Goal: Information Seeking & Learning: Understand process/instructions

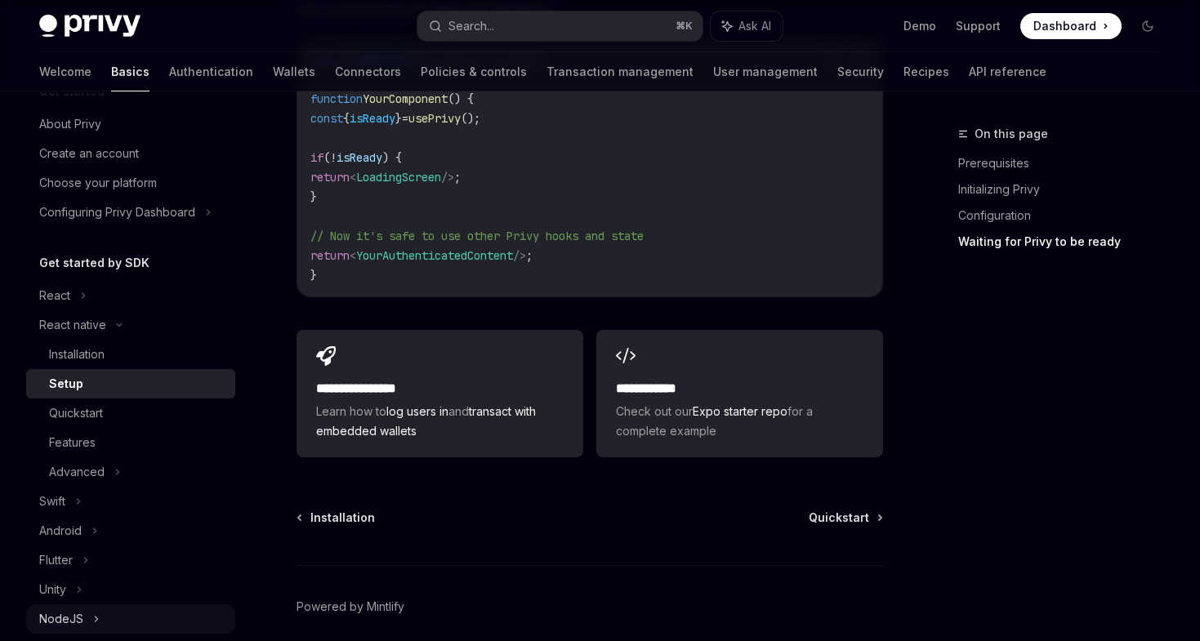
scroll to position [22, 0]
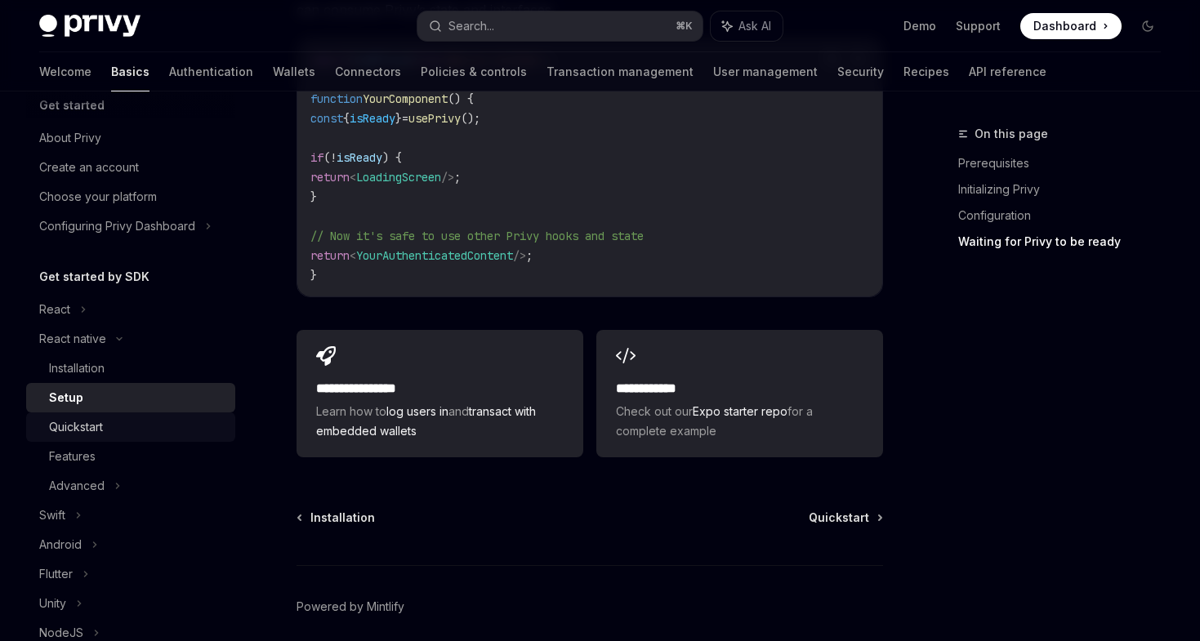
click at [121, 433] on div "Quickstart" at bounding box center [137, 428] width 177 height 20
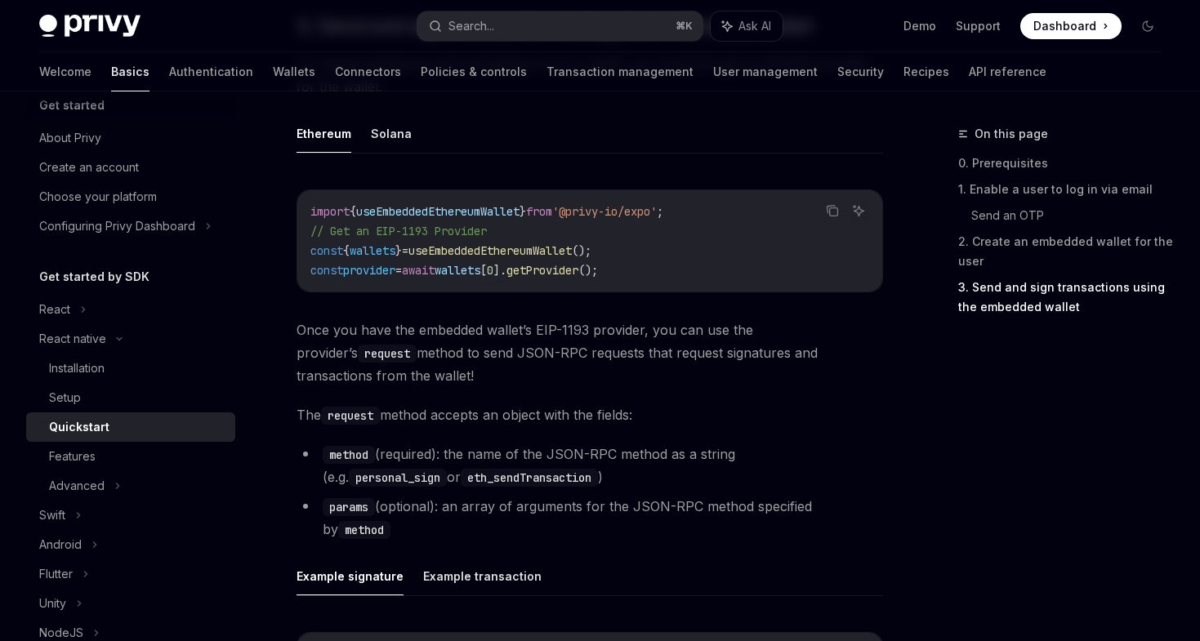
scroll to position [1905, 0]
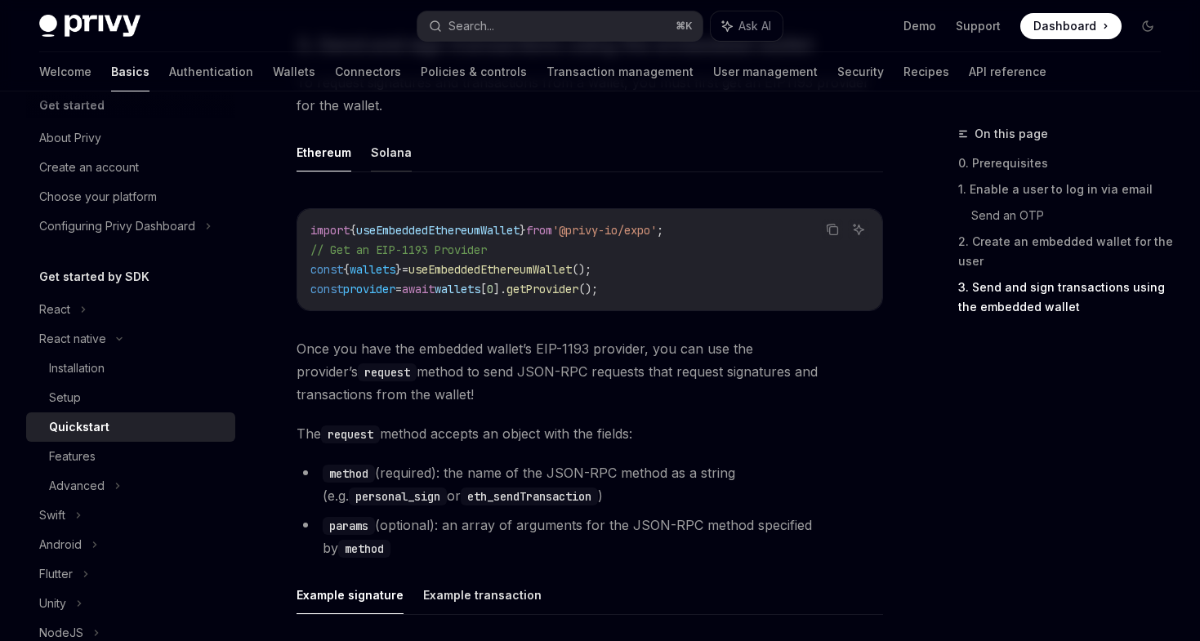
click at [383, 150] on button "Solana" at bounding box center [391, 152] width 41 height 38
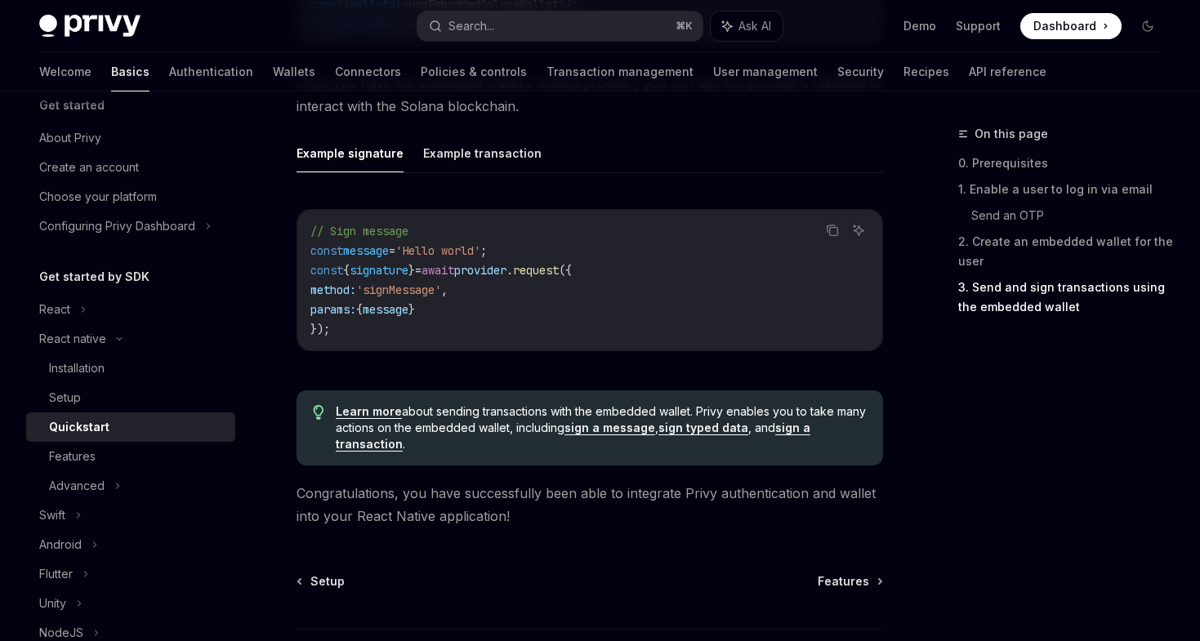
scroll to position [2182, 0]
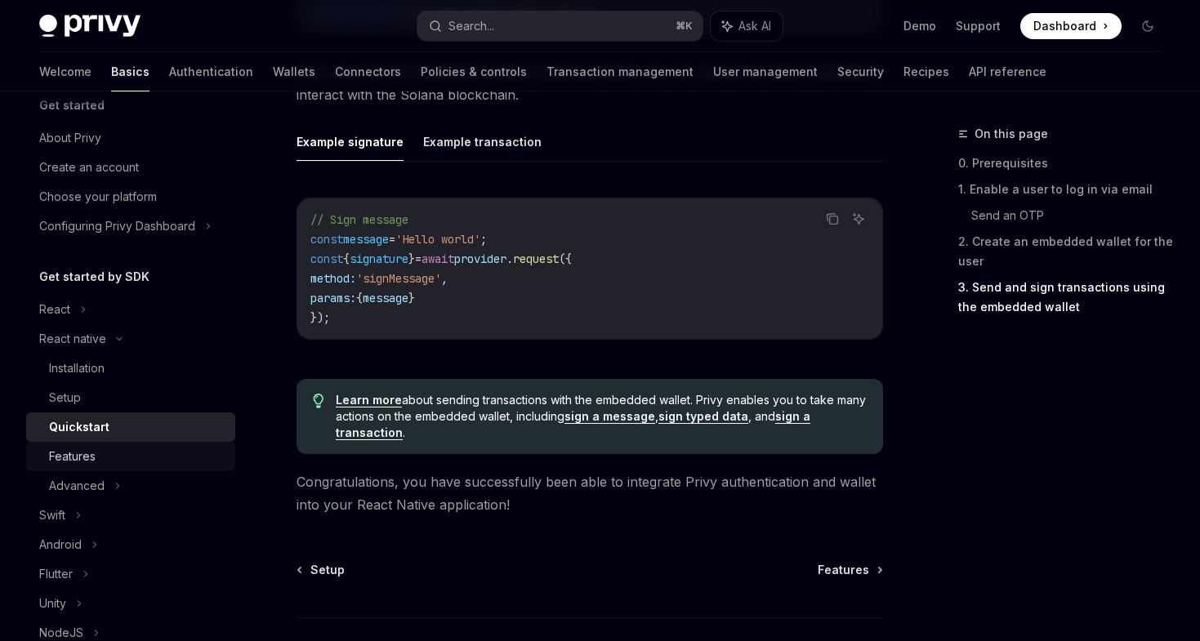
click at [102, 453] on div "Features" at bounding box center [137, 457] width 177 height 20
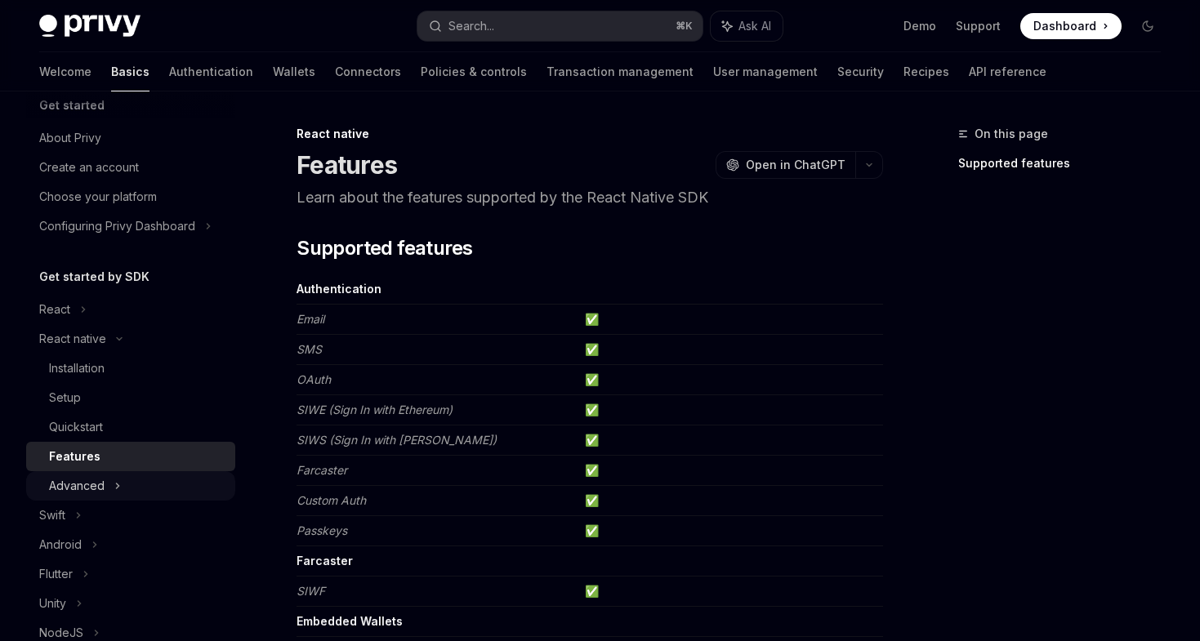
click at [150, 478] on div "Advanced" at bounding box center [130, 486] width 209 height 29
type textarea "*"
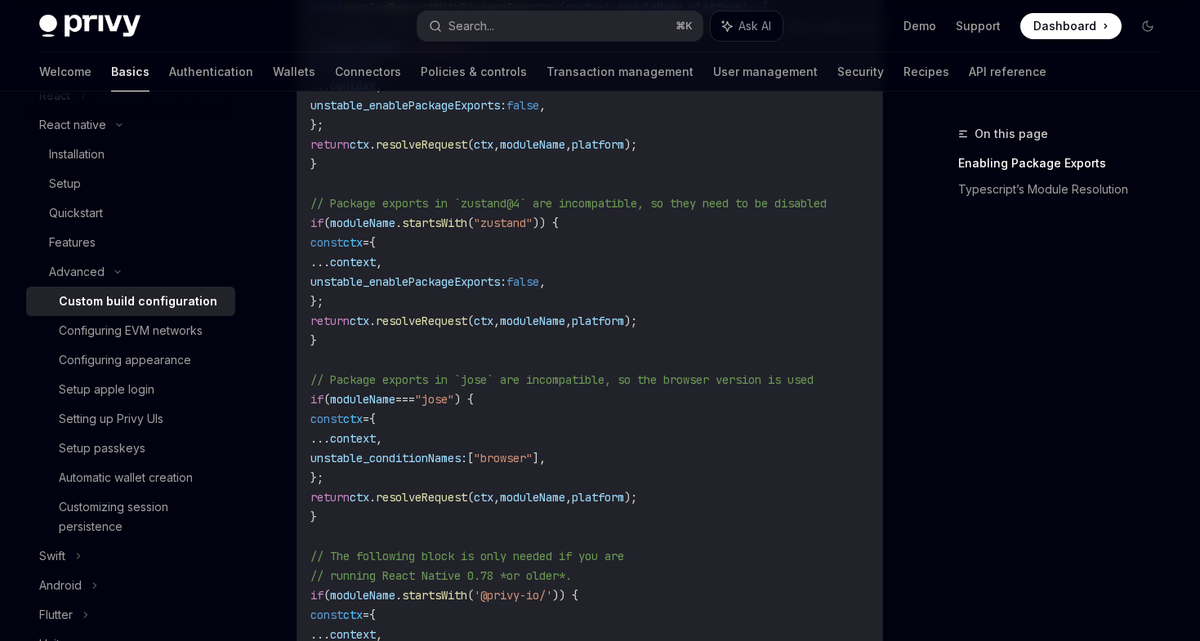
scroll to position [780, 0]
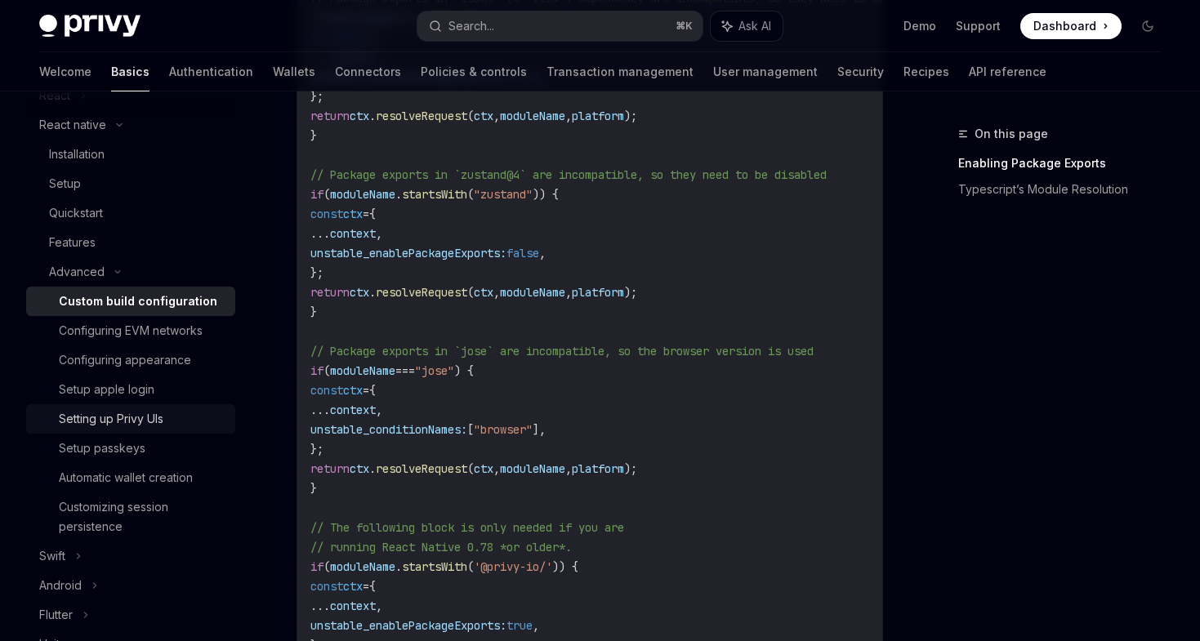
click at [121, 414] on div "Setting up Privy UIs" at bounding box center [111, 419] width 105 height 20
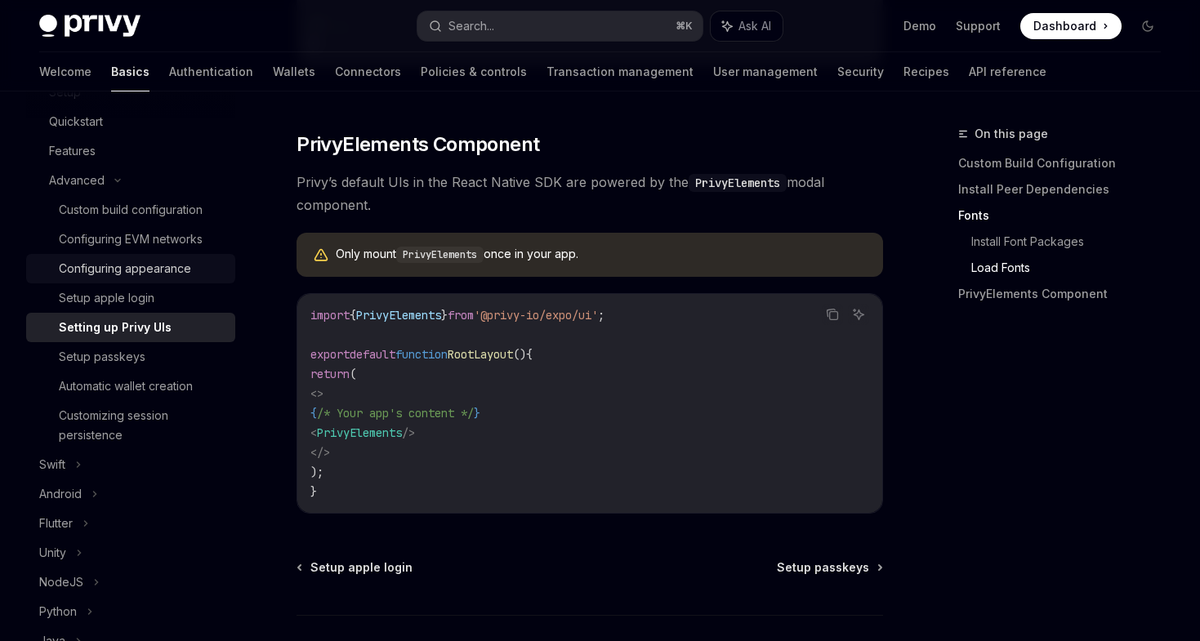
scroll to position [333, 0]
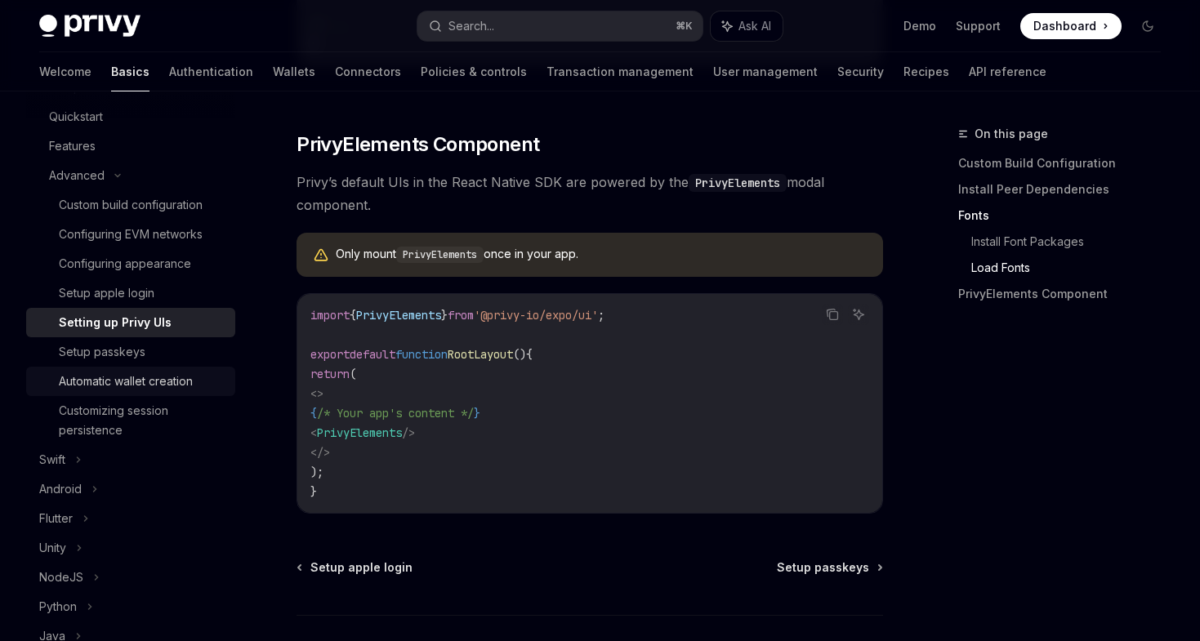
click at [153, 379] on div "Automatic wallet creation" at bounding box center [126, 382] width 134 height 20
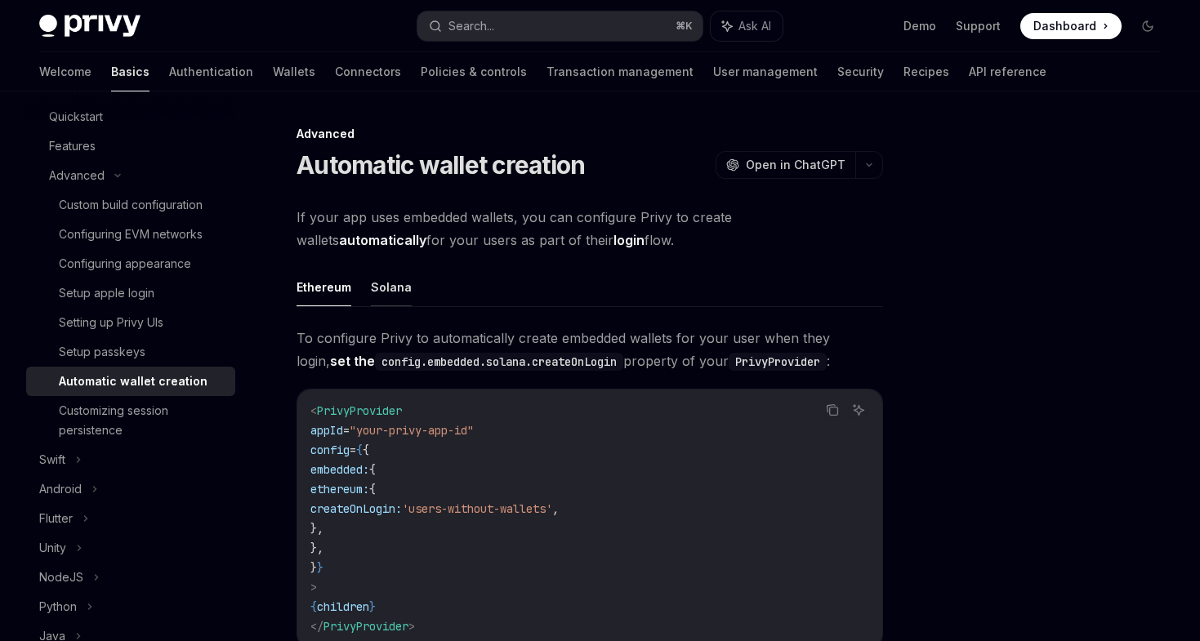
click at [397, 289] on button "Solana" at bounding box center [391, 287] width 41 height 38
click at [136, 409] on div "Customizing session persistence" at bounding box center [142, 420] width 167 height 39
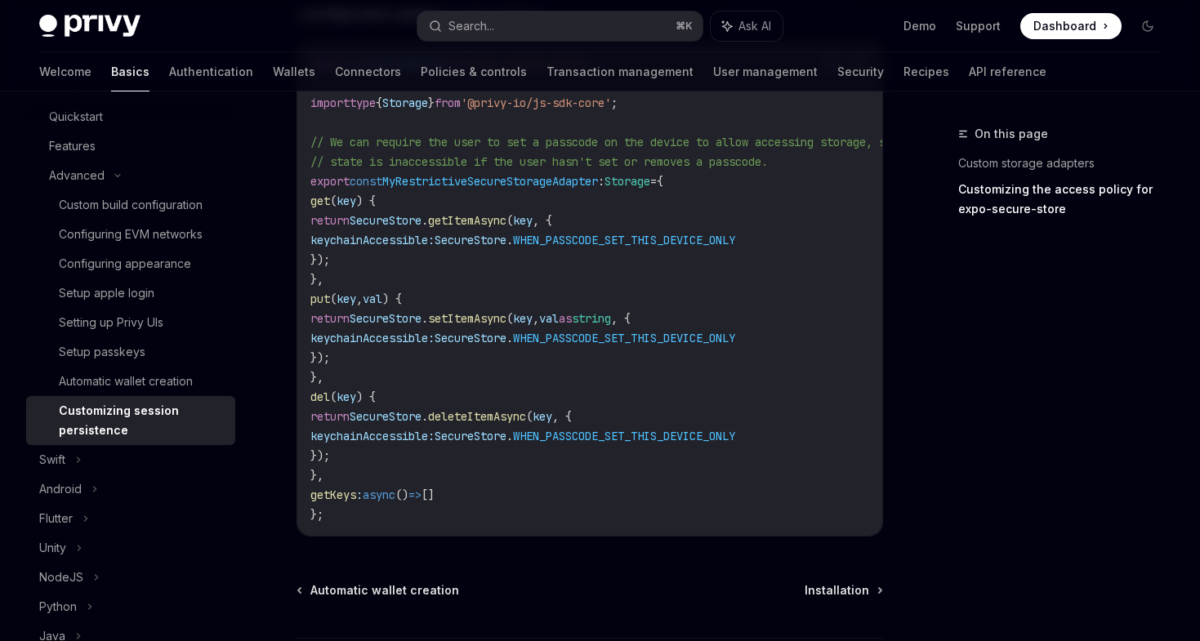
scroll to position [1024, 0]
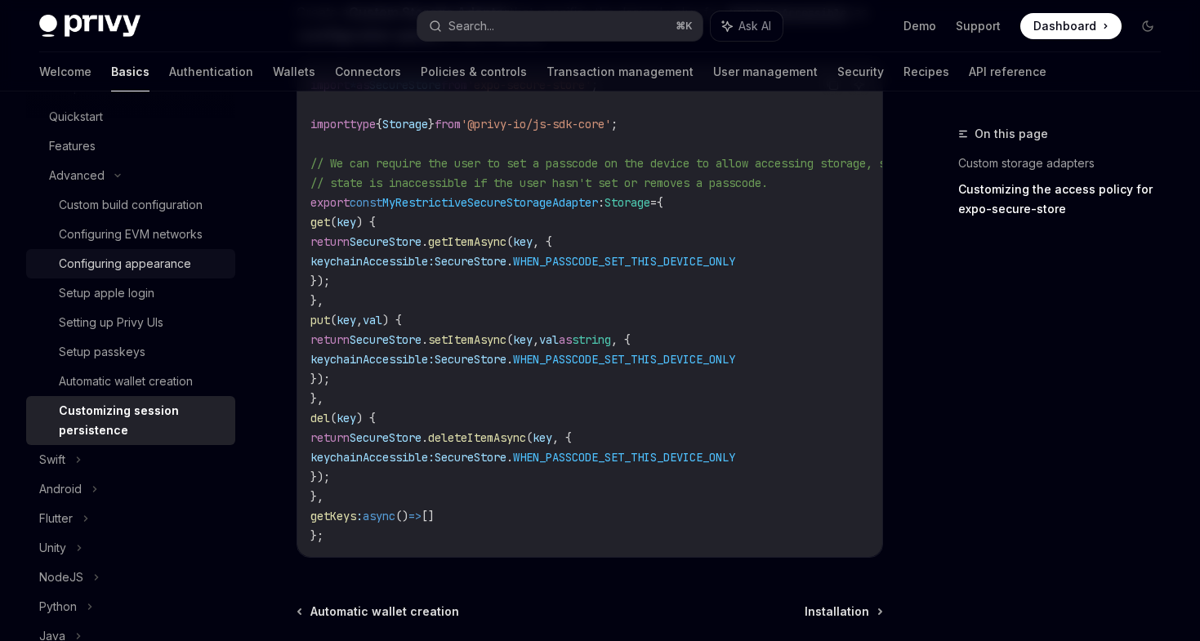
click at [128, 273] on div "Configuring appearance" at bounding box center [125, 264] width 132 height 20
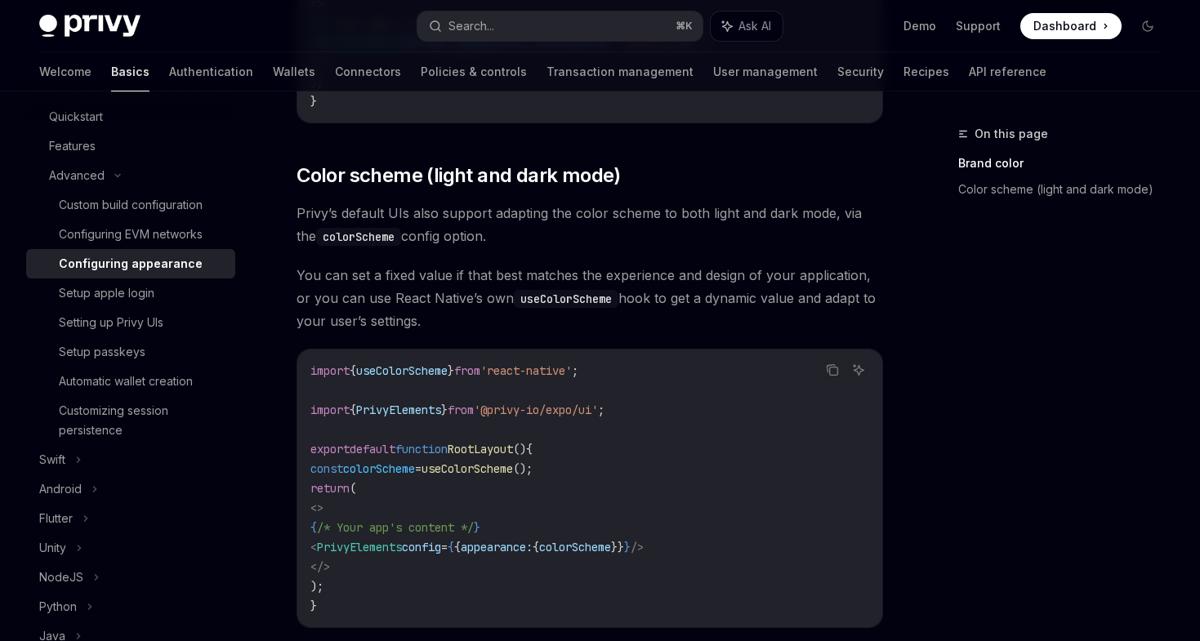
scroll to position [542, 0]
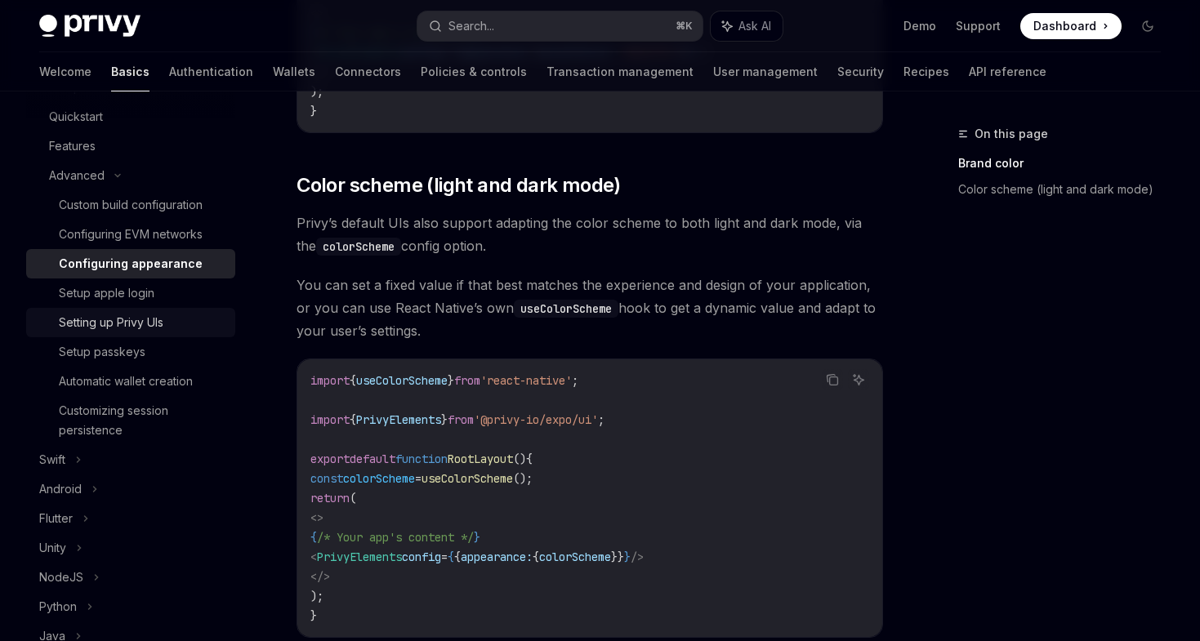
click at [171, 321] on div "Setting up Privy UIs" at bounding box center [142, 323] width 167 height 20
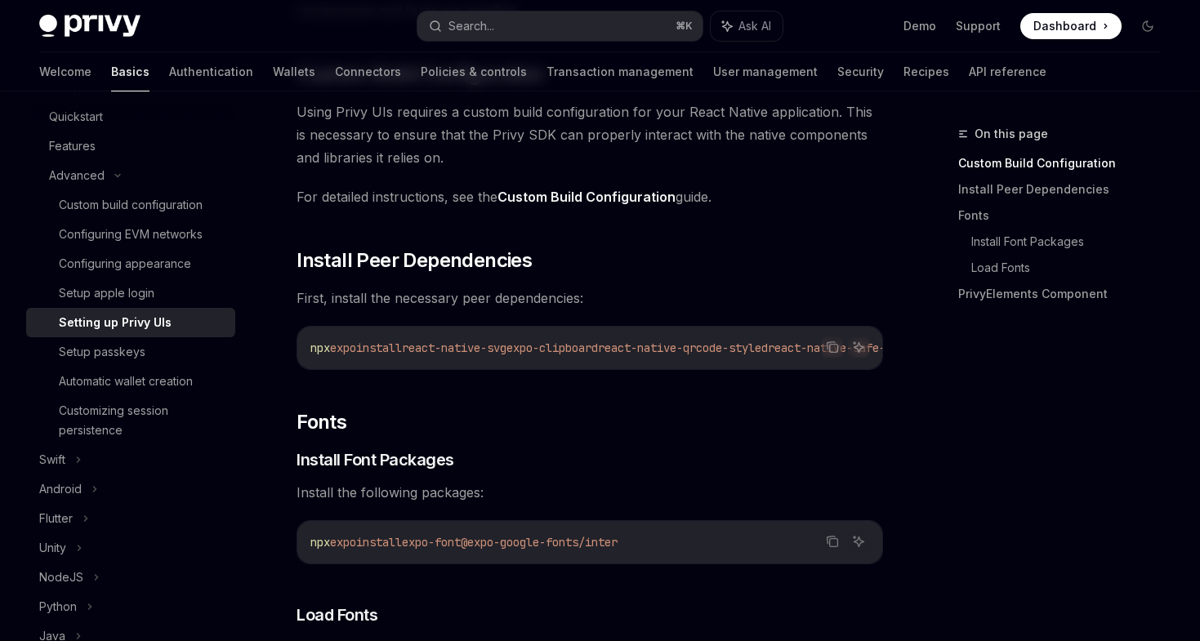
scroll to position [244, 0]
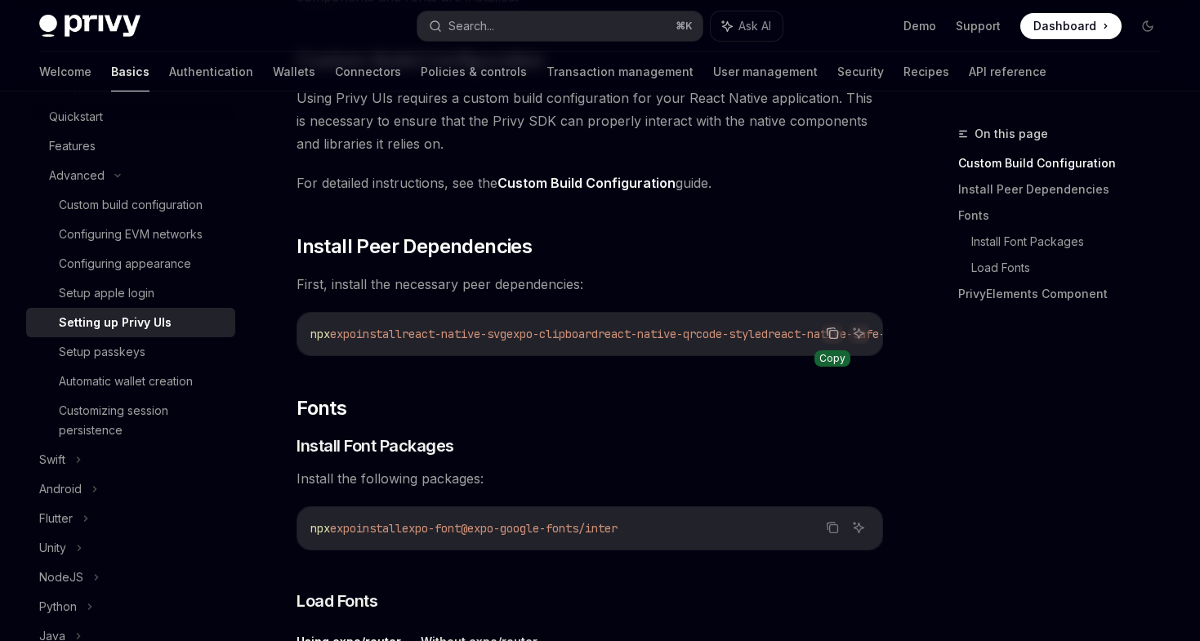
click at [836, 337] on icon "Copy the contents from the code block" at bounding box center [832, 333] width 13 height 13
click at [835, 336] on icon "Copy the contents from the code block" at bounding box center [832, 333] width 13 height 13
click at [833, 530] on icon "Copy the contents from the code block" at bounding box center [832, 527] width 13 height 13
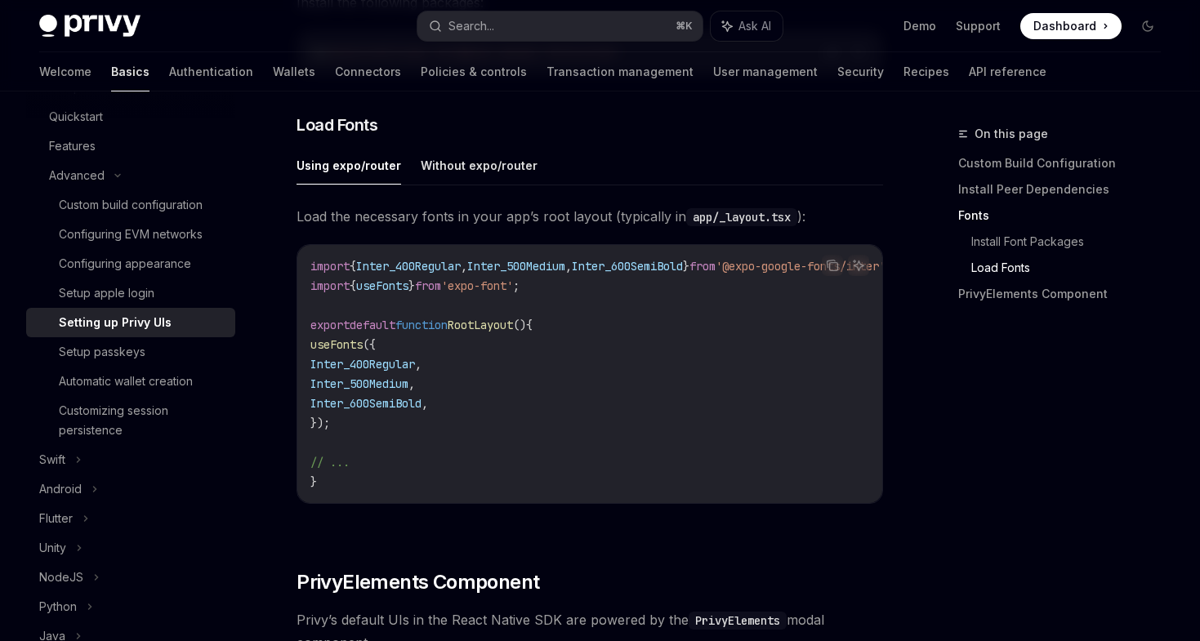
scroll to position [744, 0]
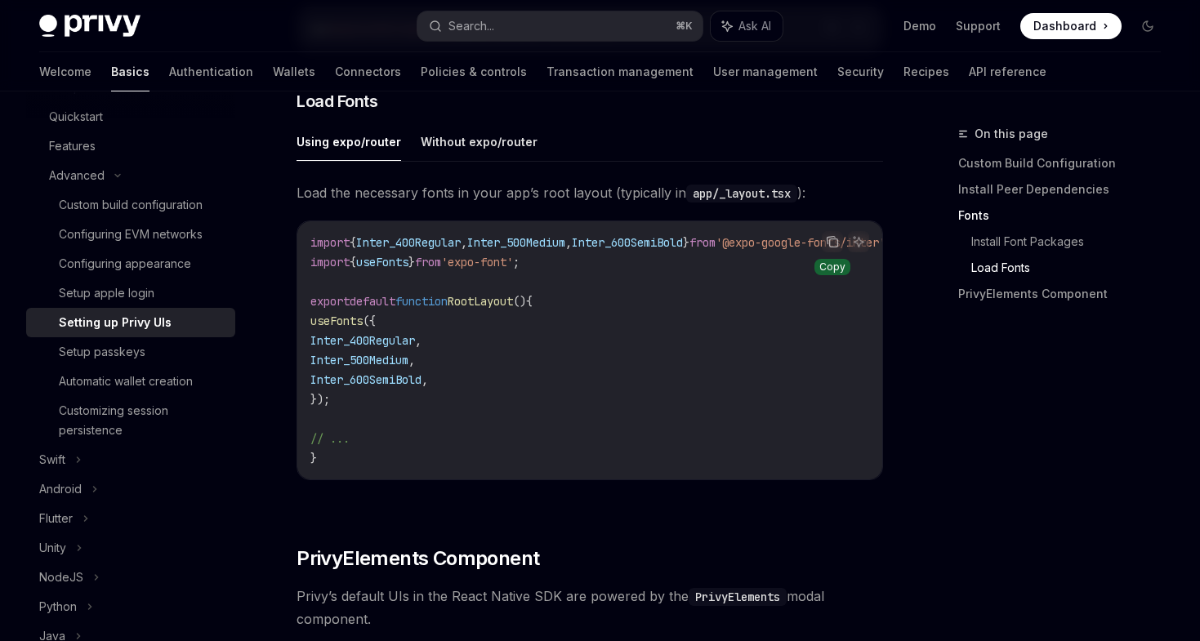
click at [835, 248] on icon "Copy the contents from the code block" at bounding box center [832, 241] width 13 height 13
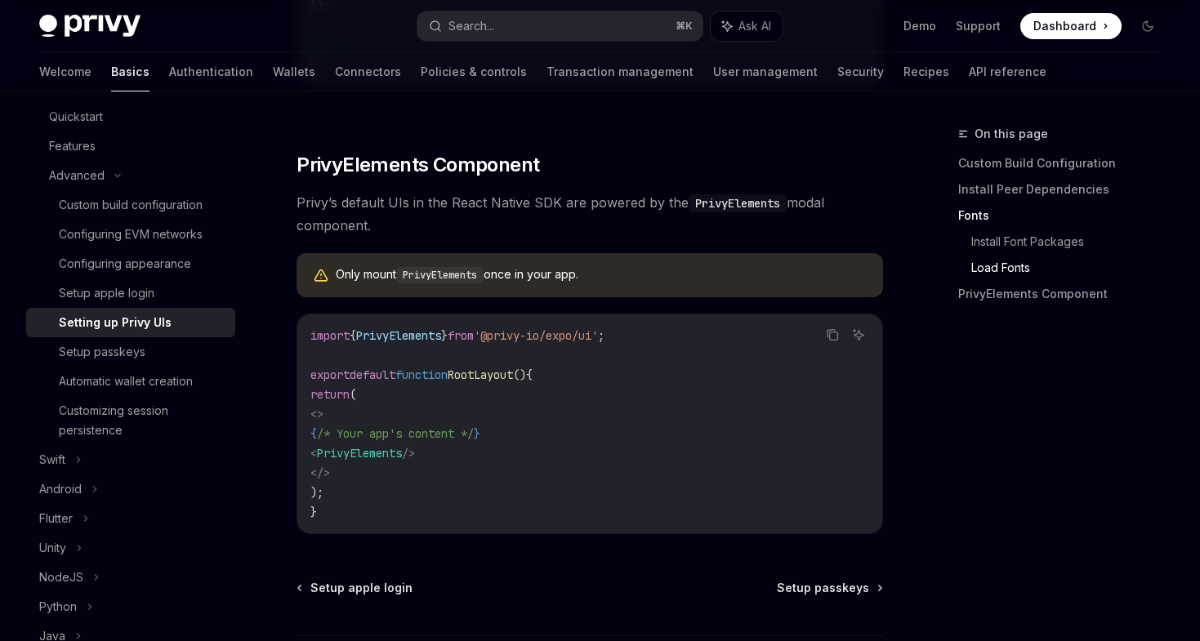
scroll to position [1131, 0]
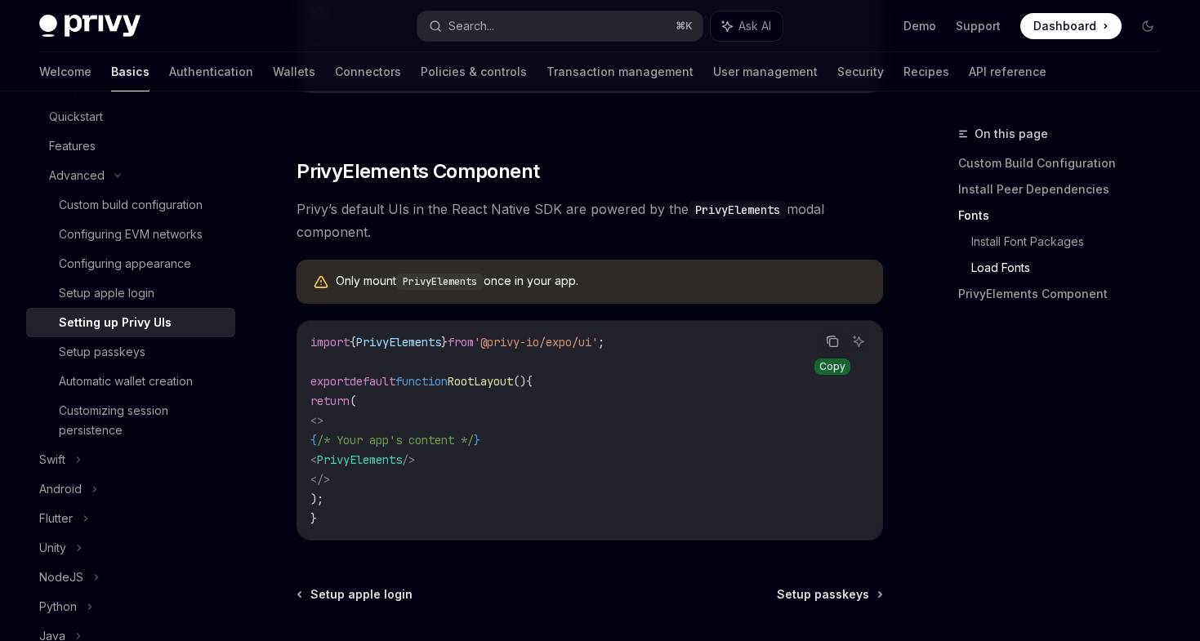
click at [832, 348] on icon "Copy the contents from the code block" at bounding box center [832, 341] width 13 height 13
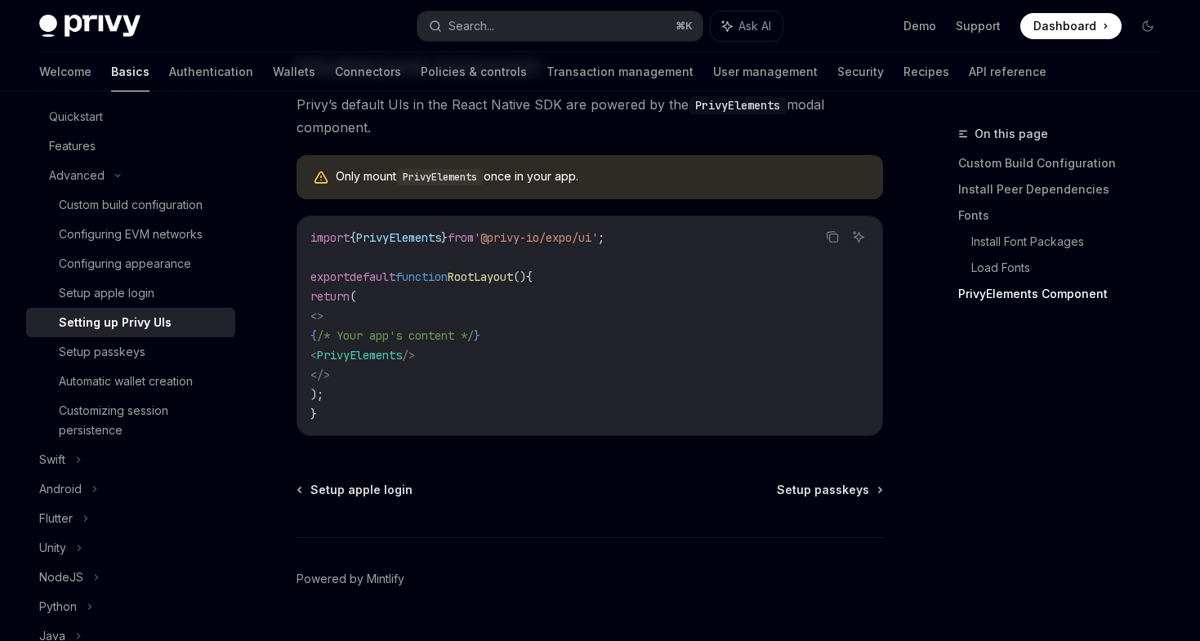
scroll to position [1286, 0]
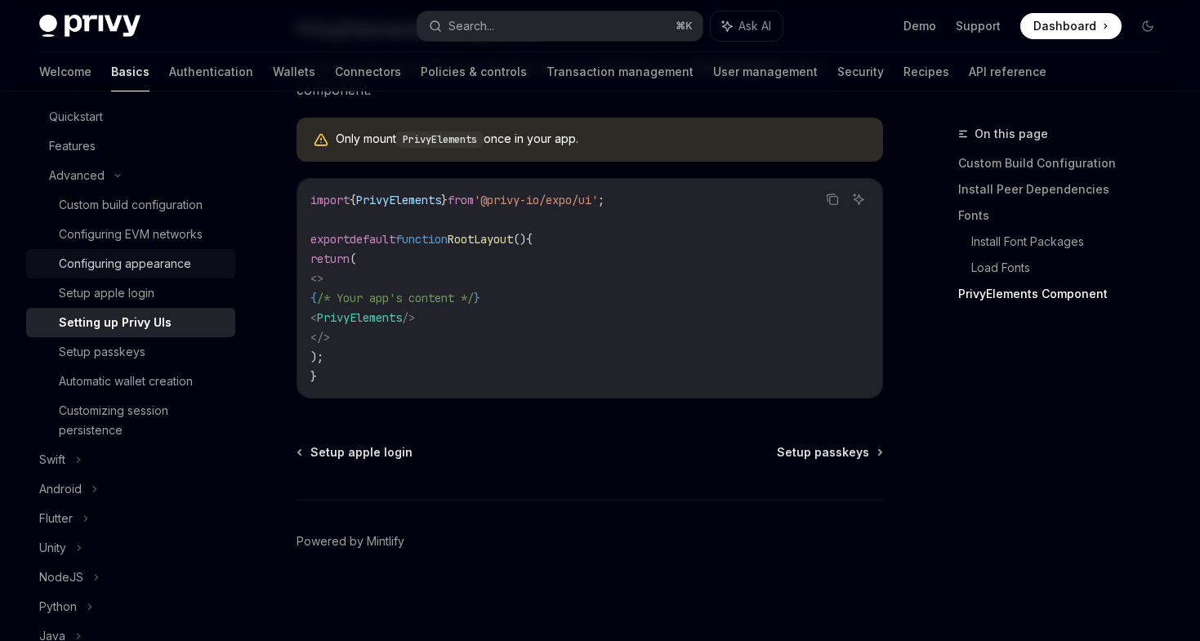
click at [162, 268] on div "Configuring appearance" at bounding box center [125, 264] width 132 height 20
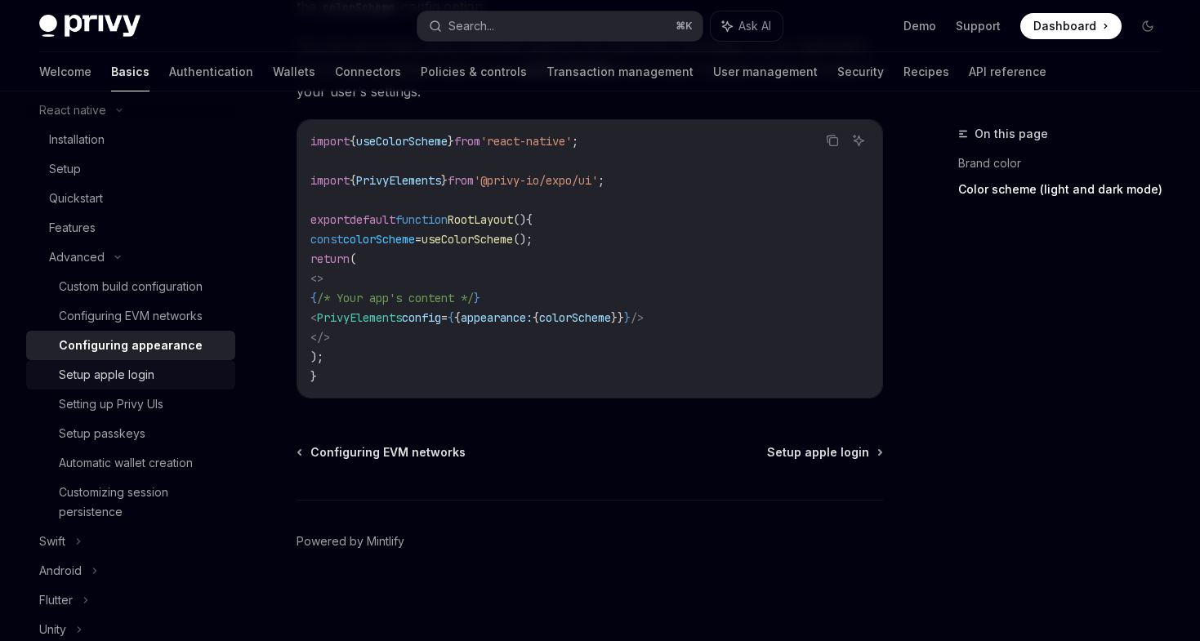
scroll to position [245, 0]
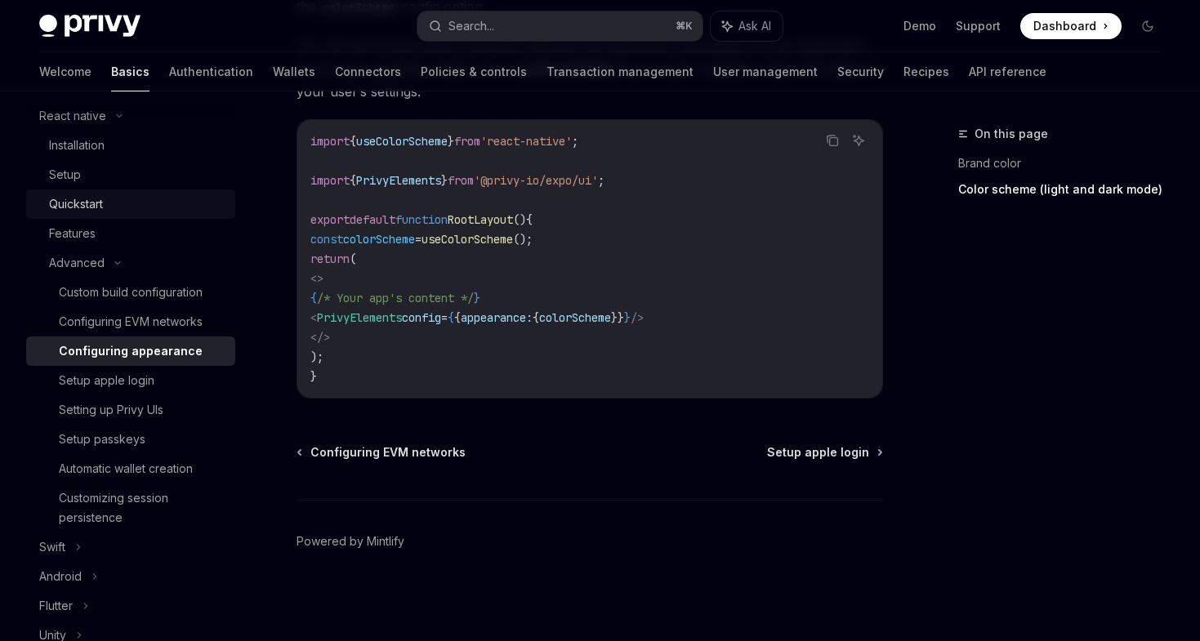
click at [134, 200] on div "Quickstart" at bounding box center [137, 204] width 177 height 20
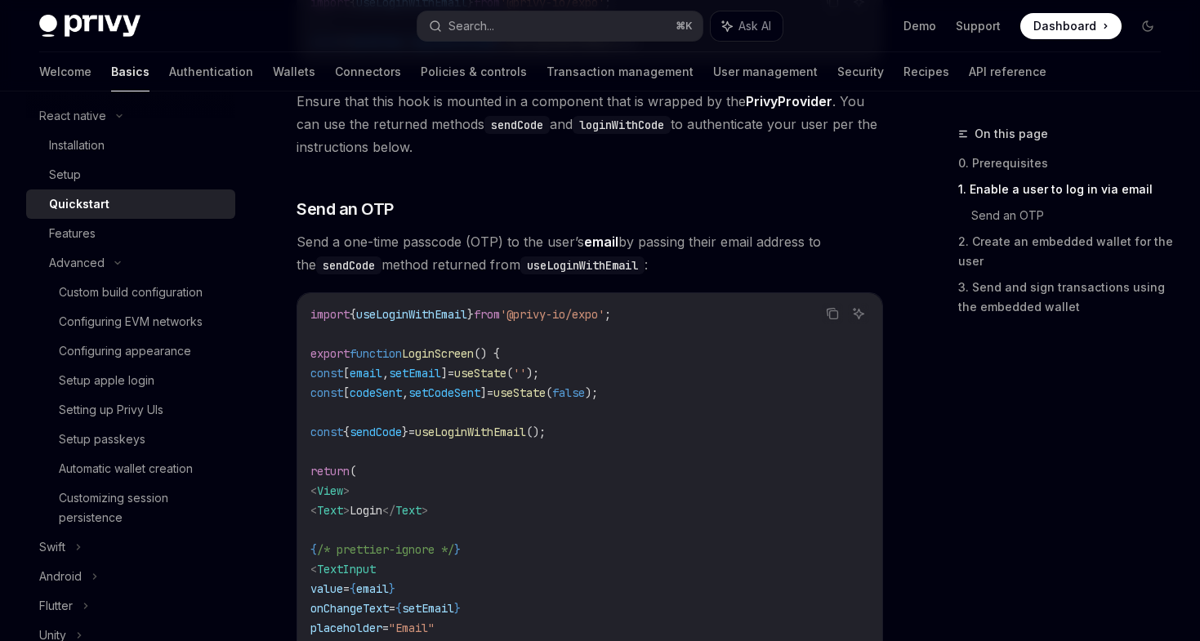
scroll to position [583, 0]
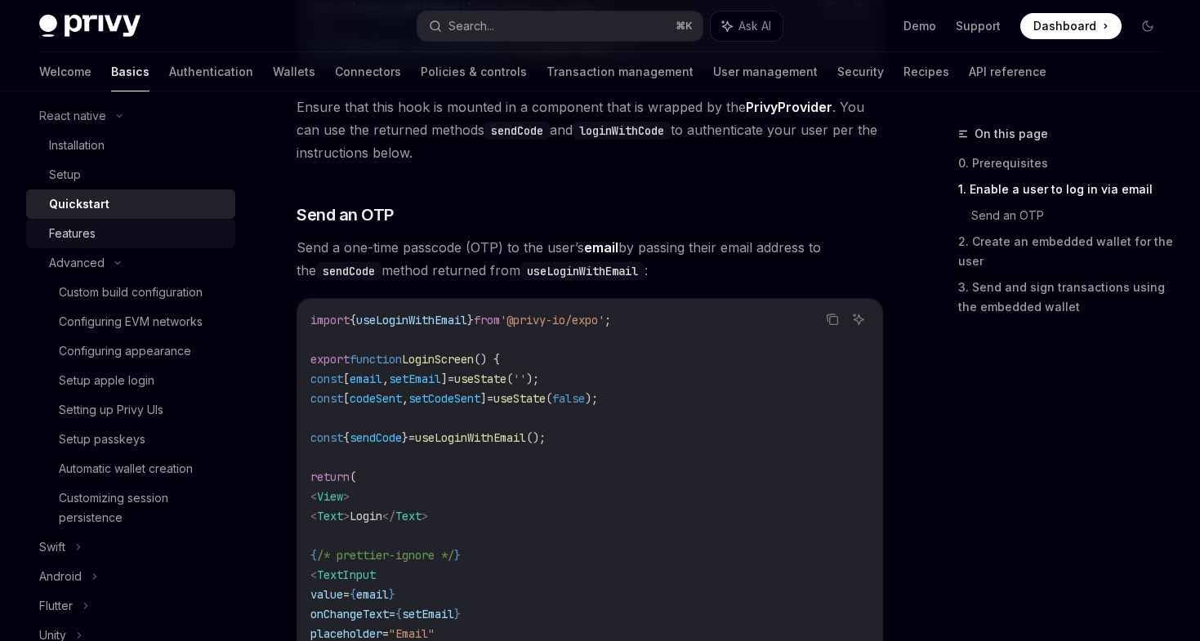
click at [149, 238] on div "Features" at bounding box center [137, 234] width 177 height 20
type textarea "*"
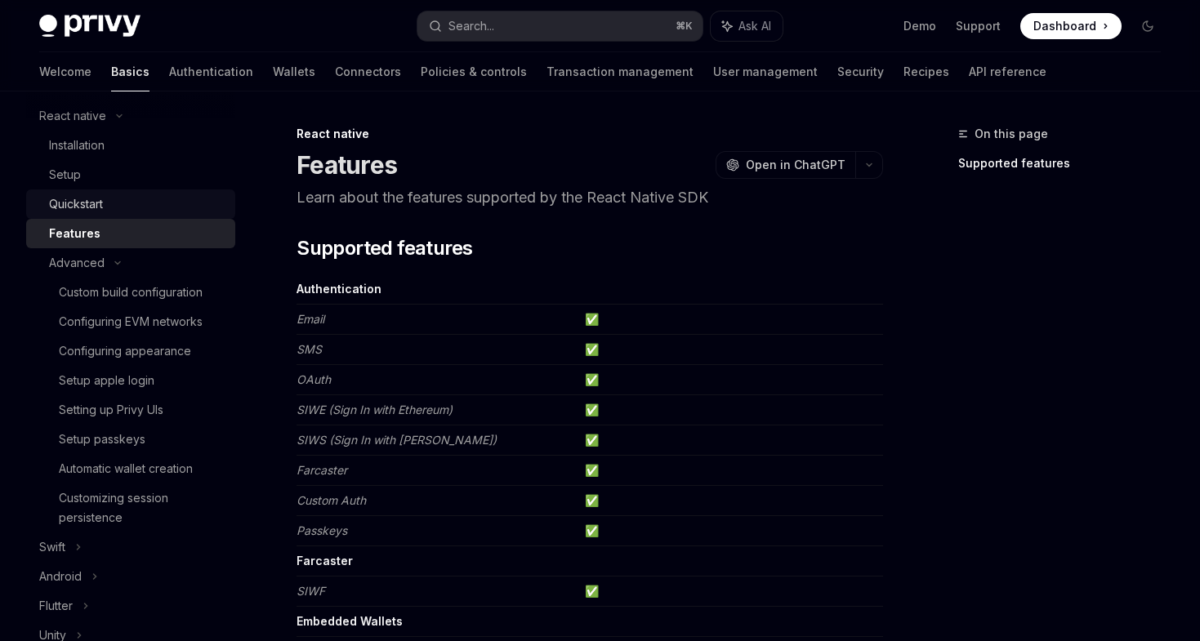
click at [142, 200] on div "Quickstart" at bounding box center [137, 204] width 177 height 20
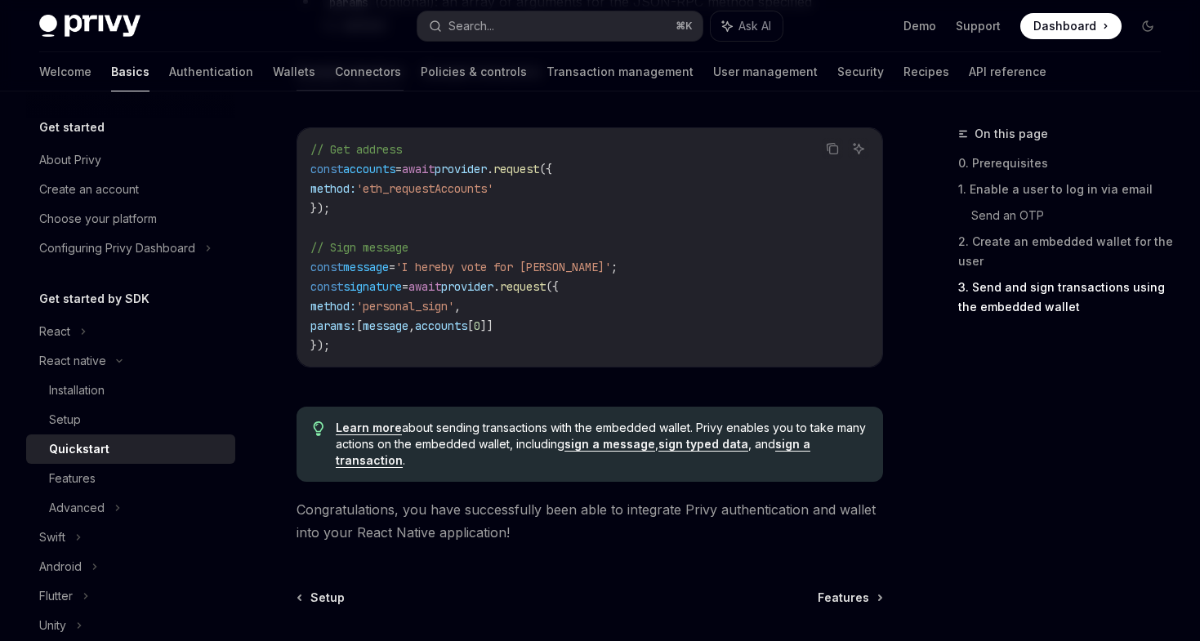
scroll to position [2551, 0]
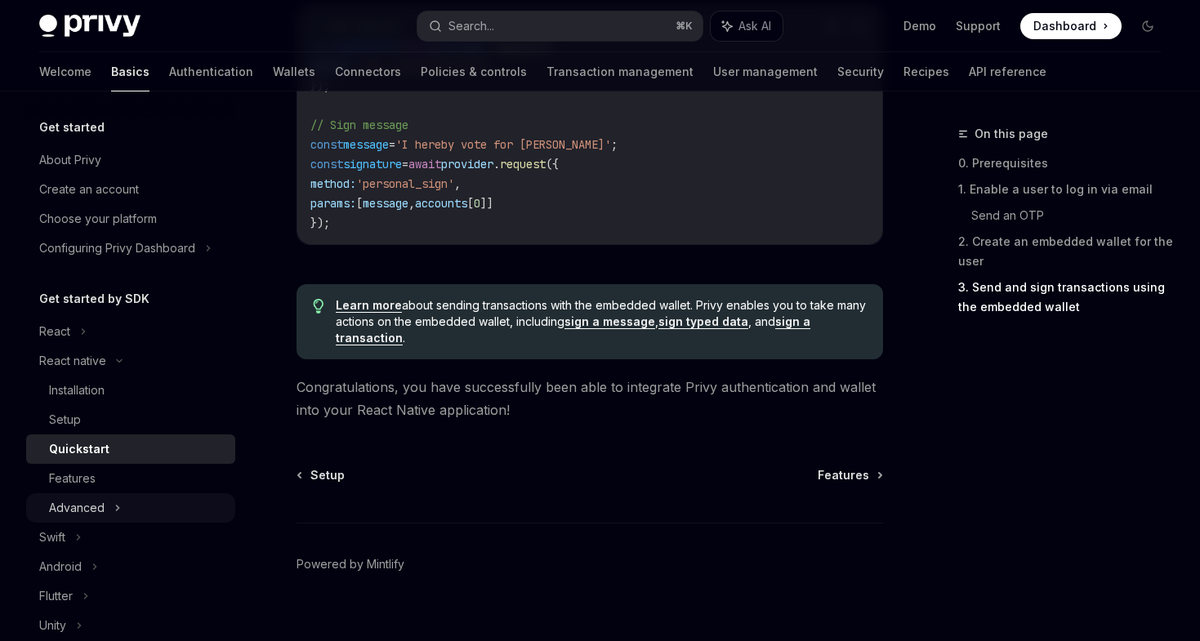
click at [120, 504] on div "Advanced" at bounding box center [130, 508] width 209 height 29
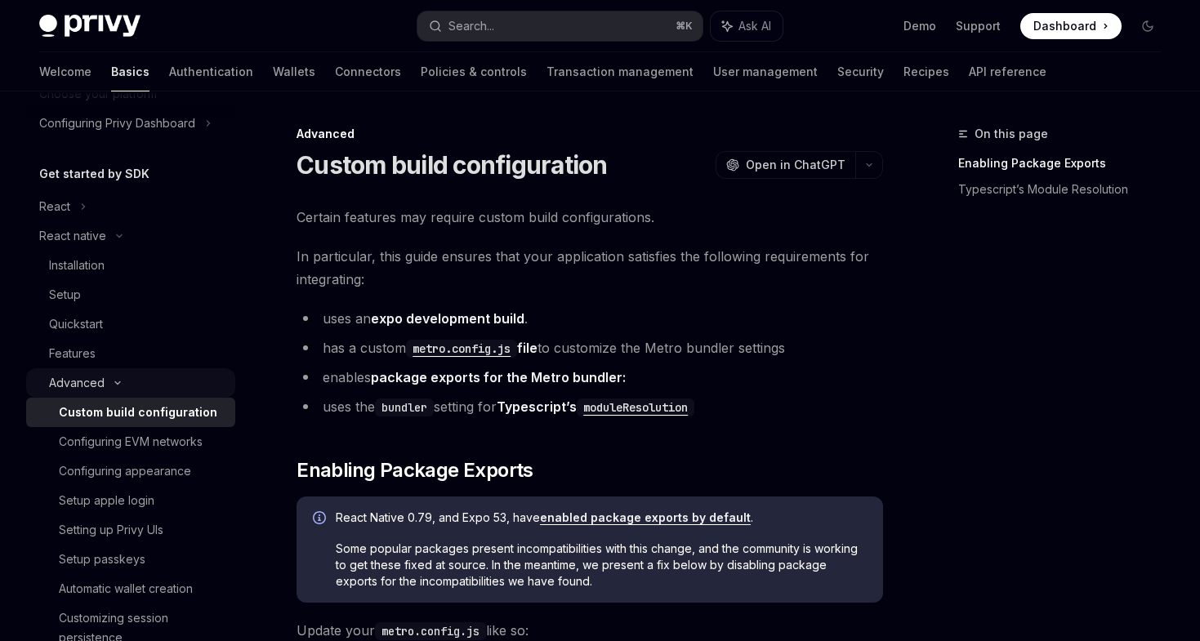
scroll to position [136, 0]
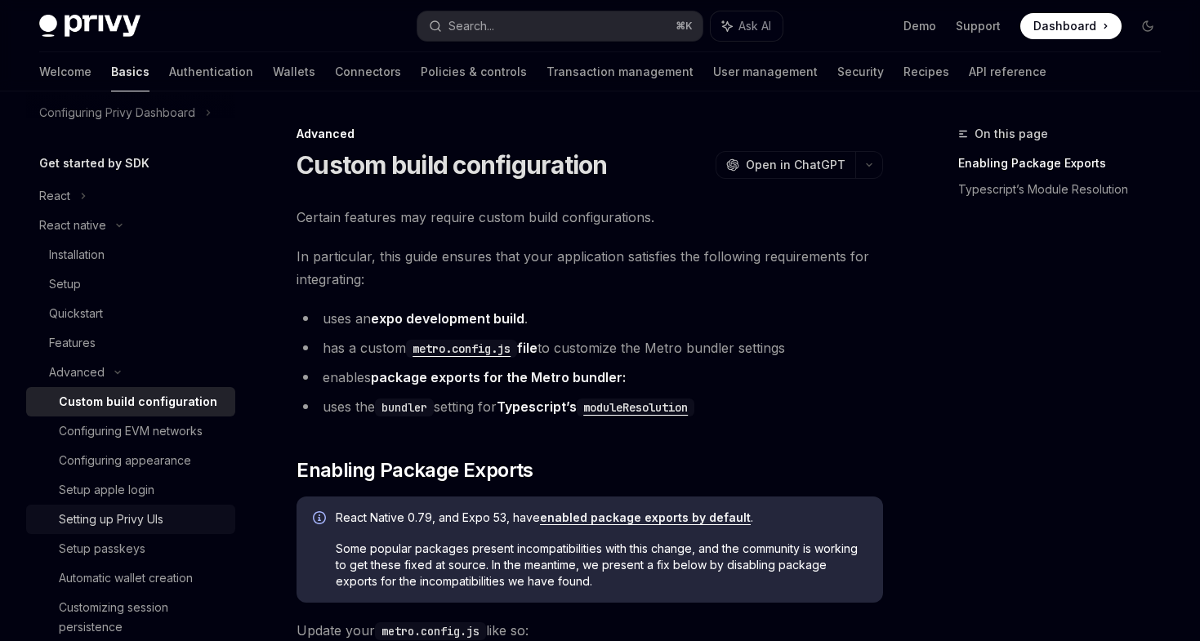
click at [149, 527] on div "Setting up Privy UIs" at bounding box center [111, 520] width 105 height 20
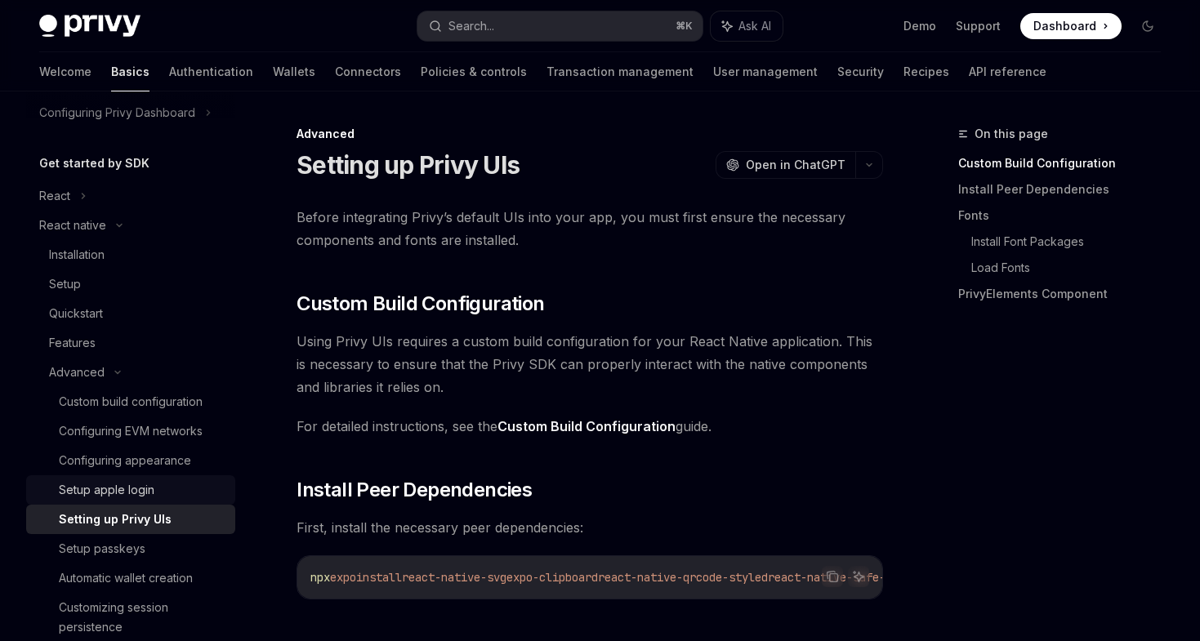
click at [99, 498] on div "Setup apple login" at bounding box center [107, 491] width 96 height 20
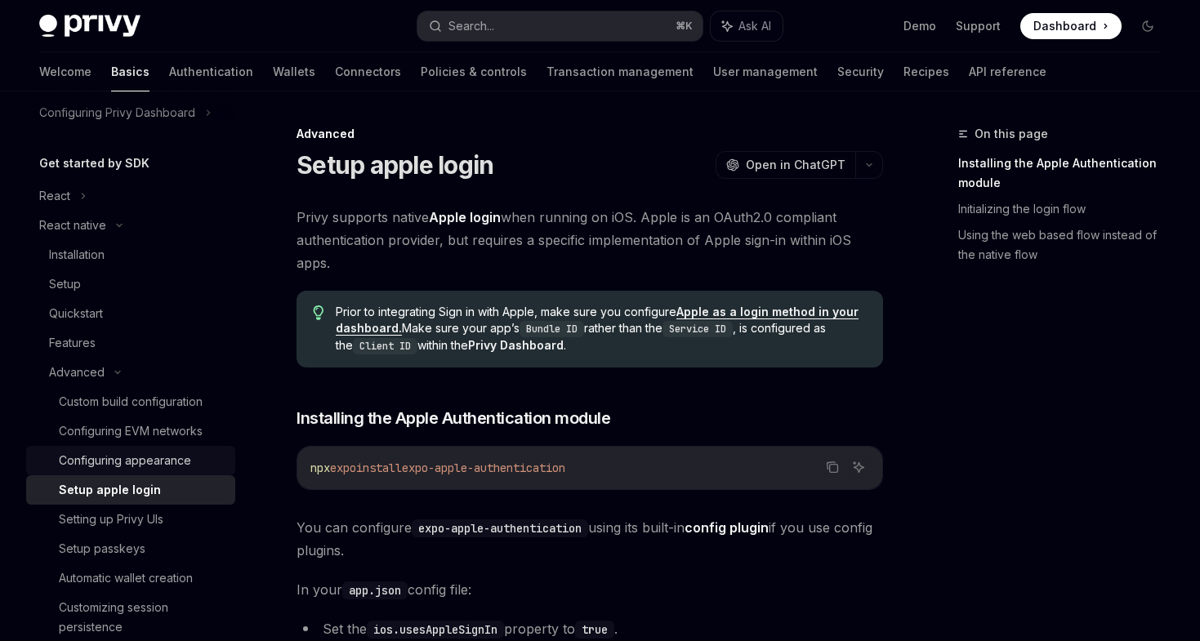
click at [114, 473] on link "Configuring appearance" at bounding box center [130, 460] width 209 height 29
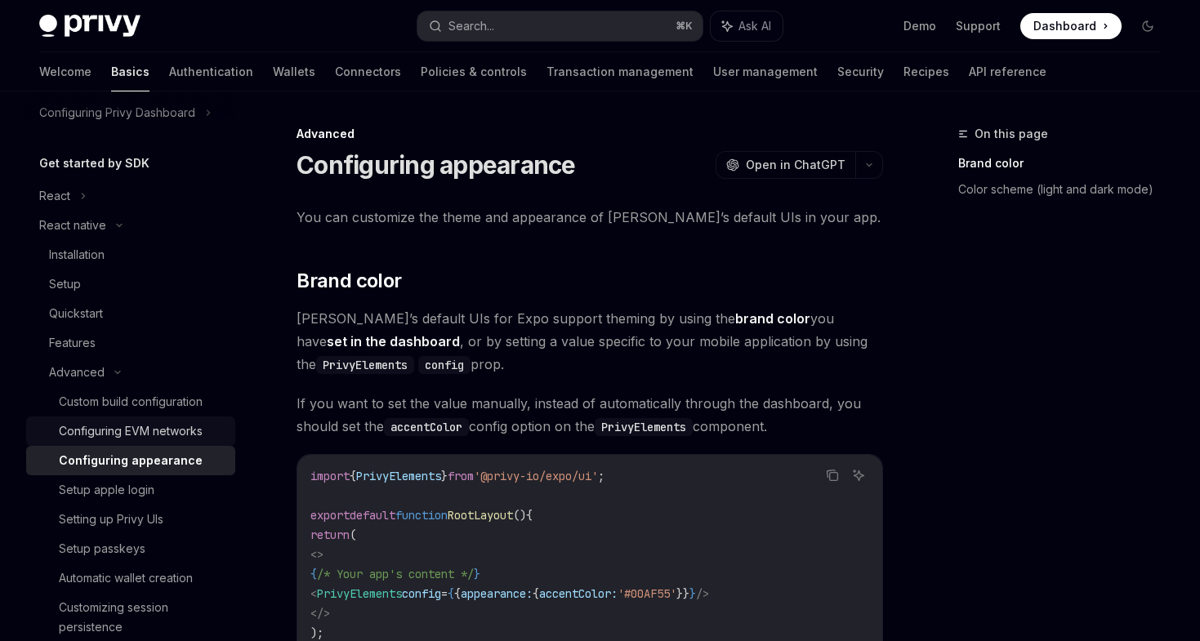
click at [124, 431] on div "Configuring EVM networks" at bounding box center [131, 432] width 144 height 20
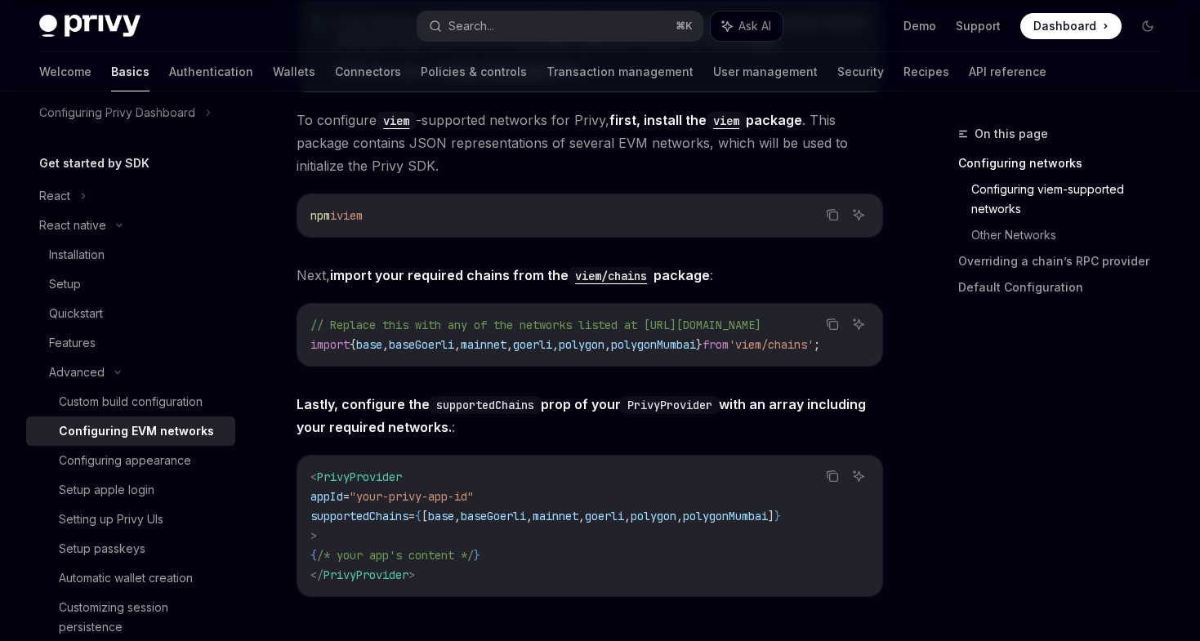
scroll to position [478, 0]
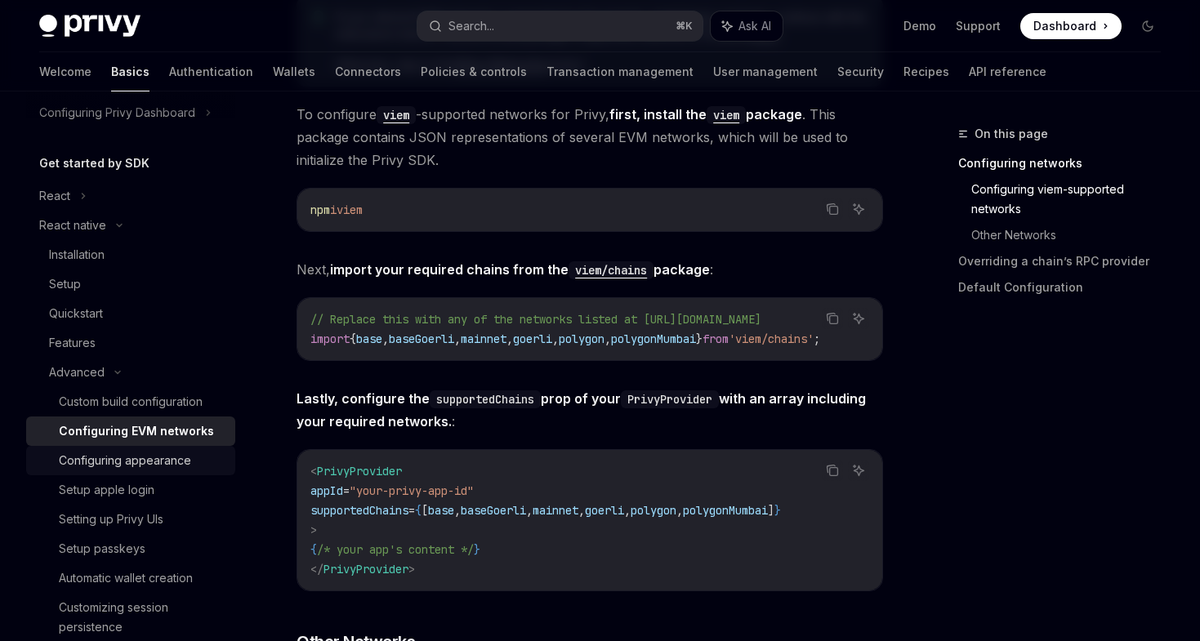
click at [171, 454] on div "Configuring appearance" at bounding box center [125, 461] width 132 height 20
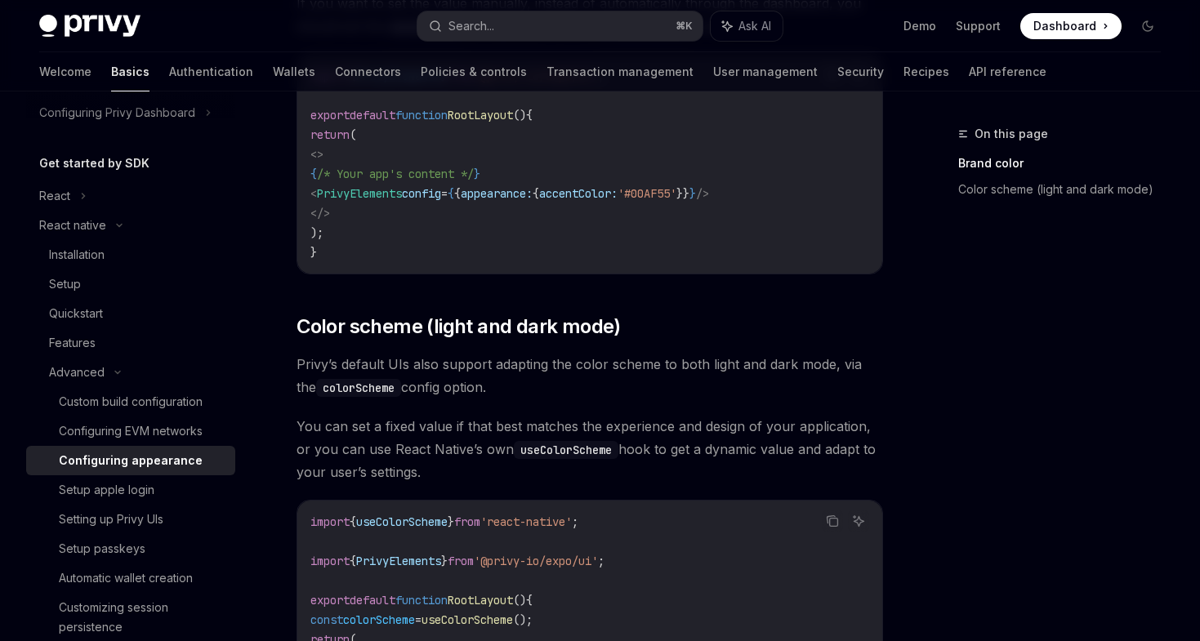
scroll to position [781, 0]
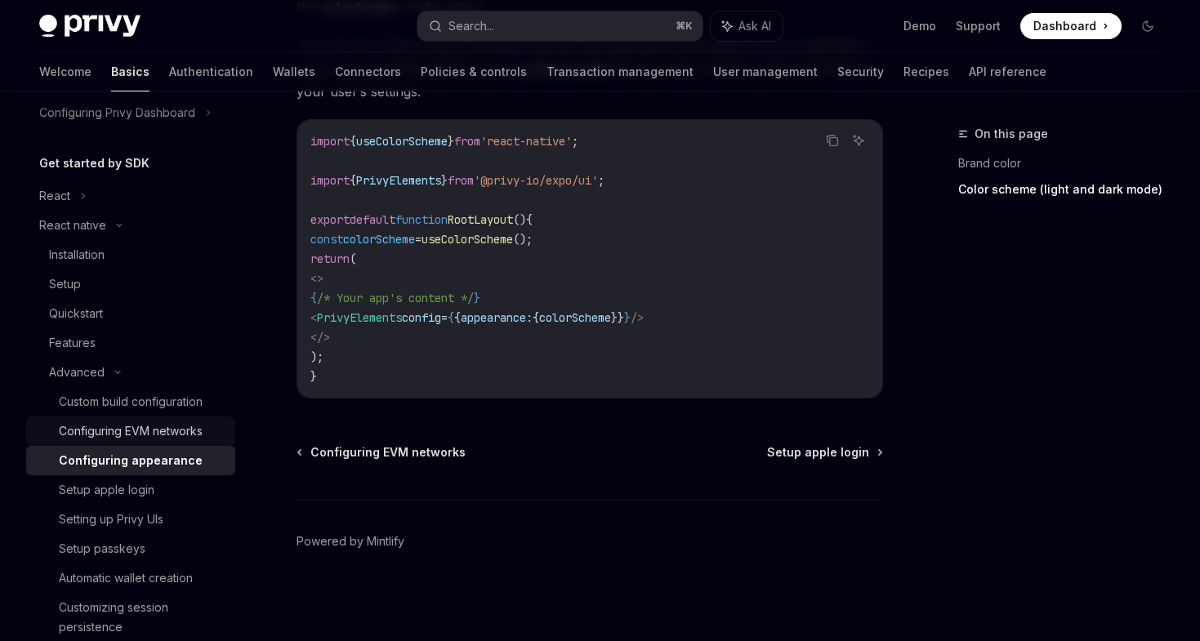
click at [114, 427] on div "Configuring EVM networks" at bounding box center [131, 432] width 144 height 20
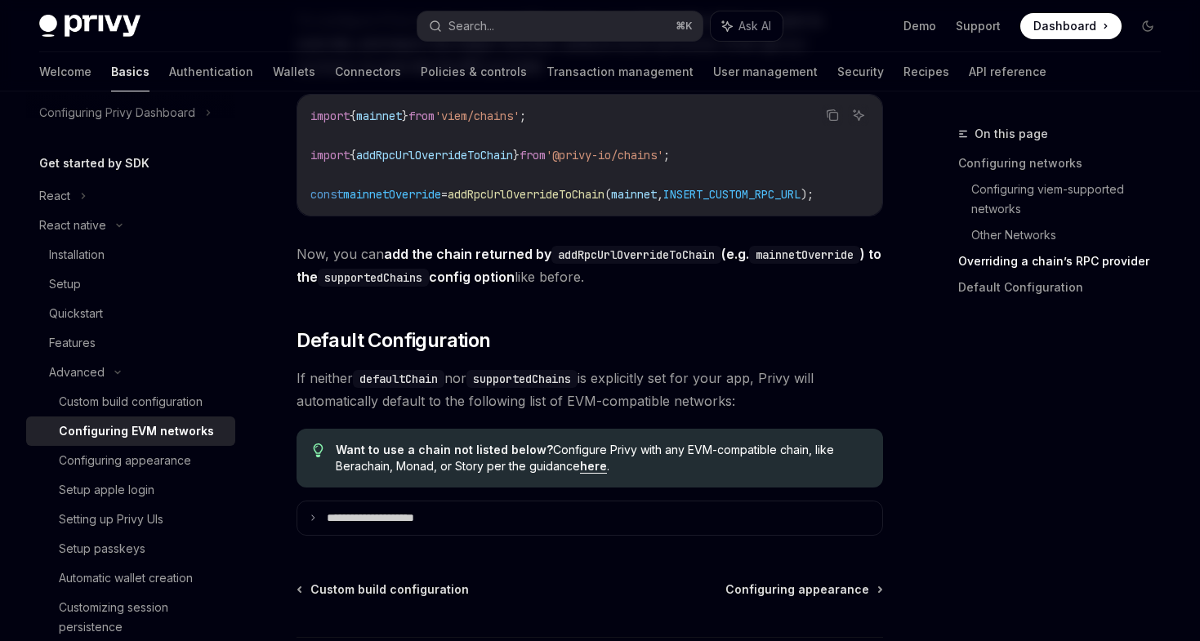
scroll to position [2301, 0]
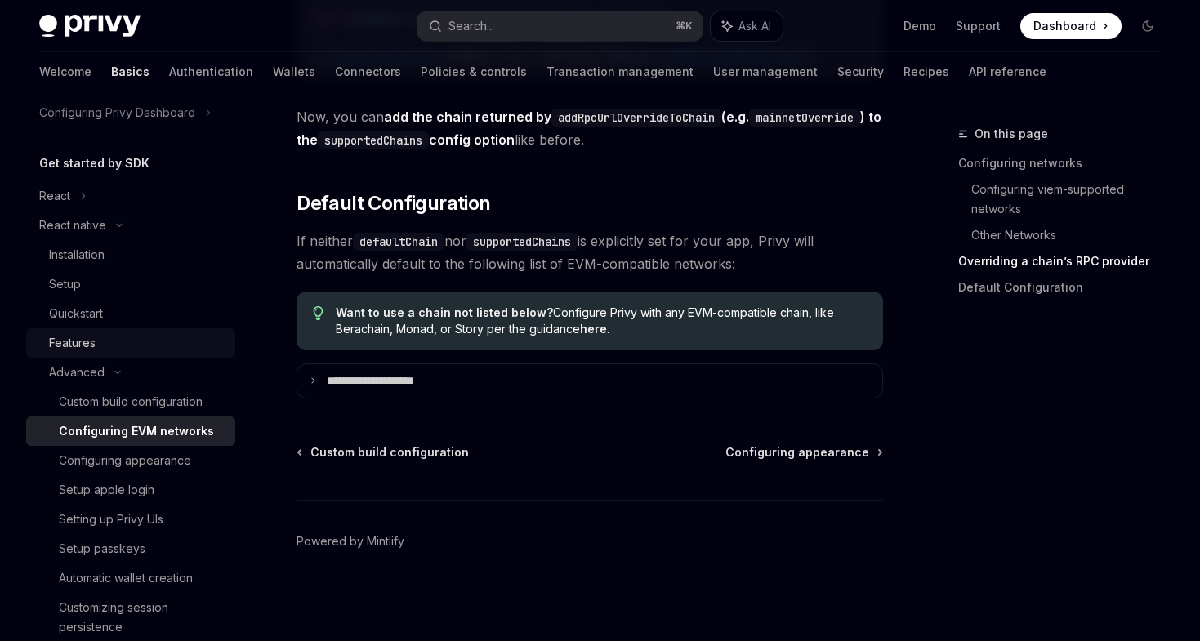
click at [85, 345] on div "Features" at bounding box center [72, 343] width 47 height 20
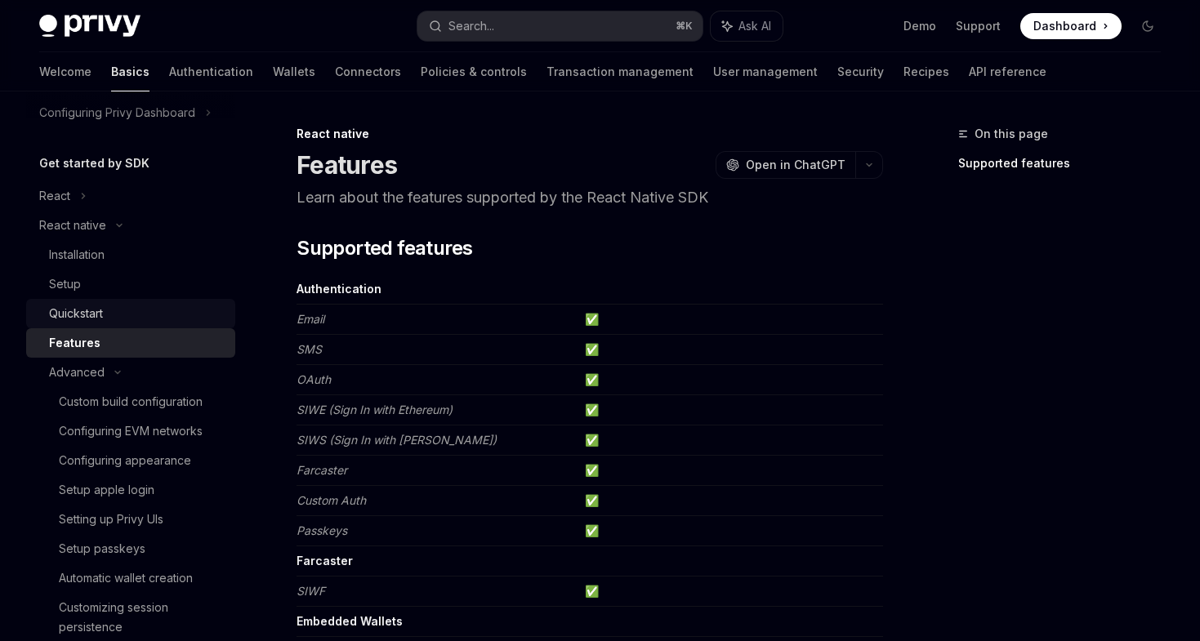
click at [106, 324] on link "Quickstart" at bounding box center [130, 313] width 209 height 29
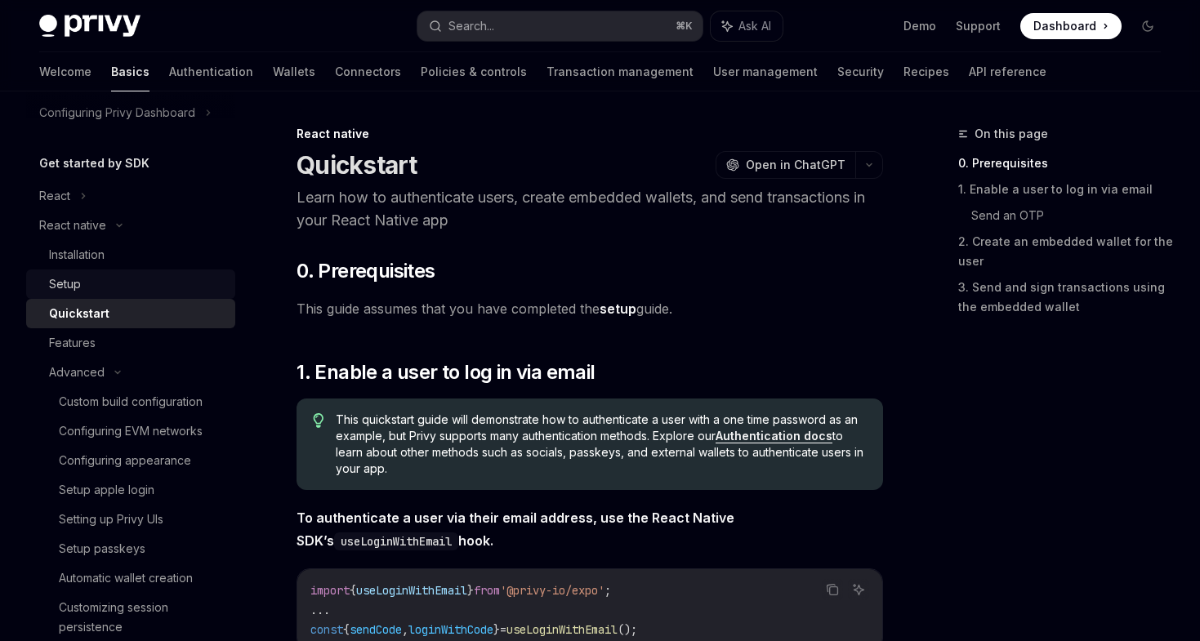
click at [133, 281] on div "Setup" at bounding box center [137, 285] width 177 height 20
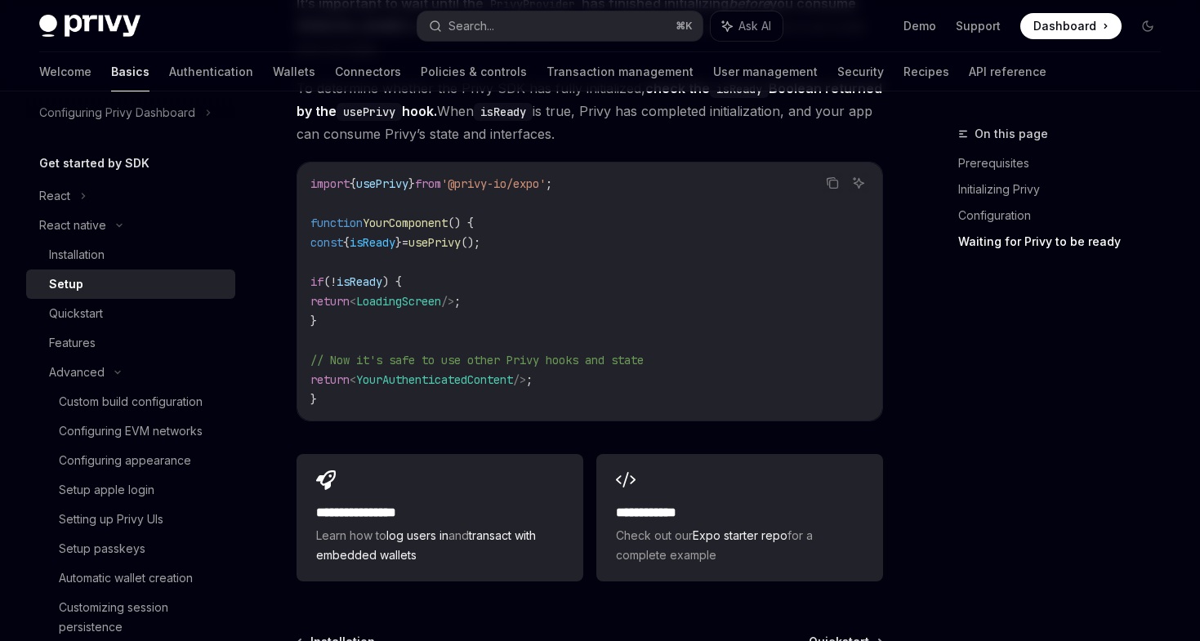
scroll to position [1422, 0]
click at [82, 317] on div "Quickstart" at bounding box center [76, 314] width 54 height 20
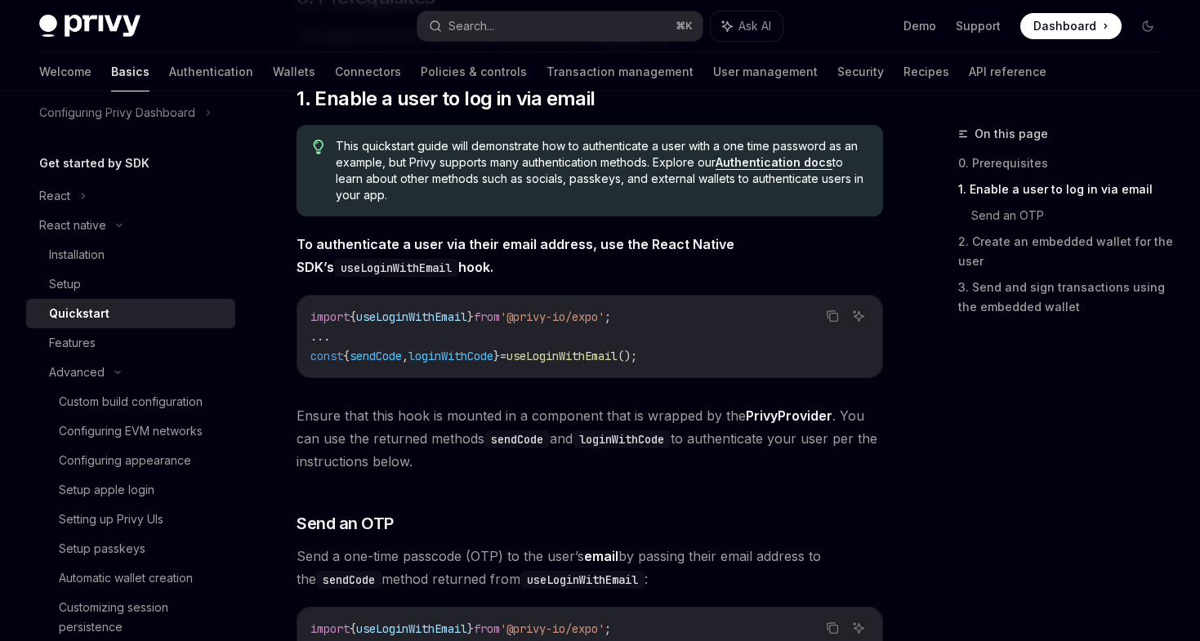
scroll to position [271, 0]
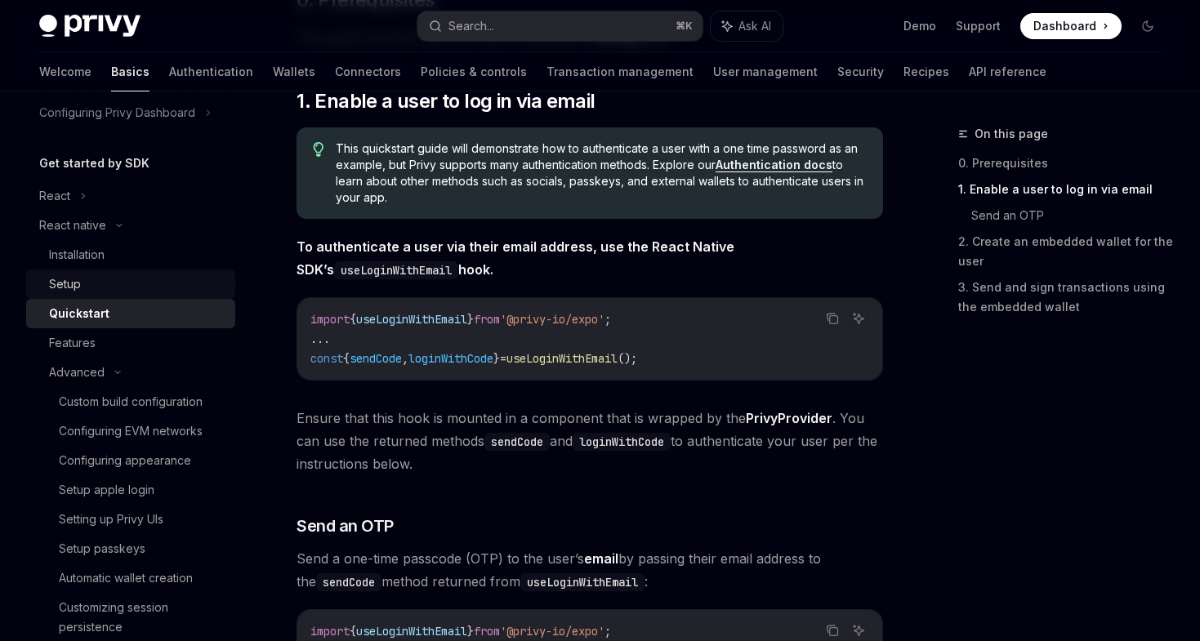
click at [154, 277] on div "Setup" at bounding box center [137, 285] width 177 height 20
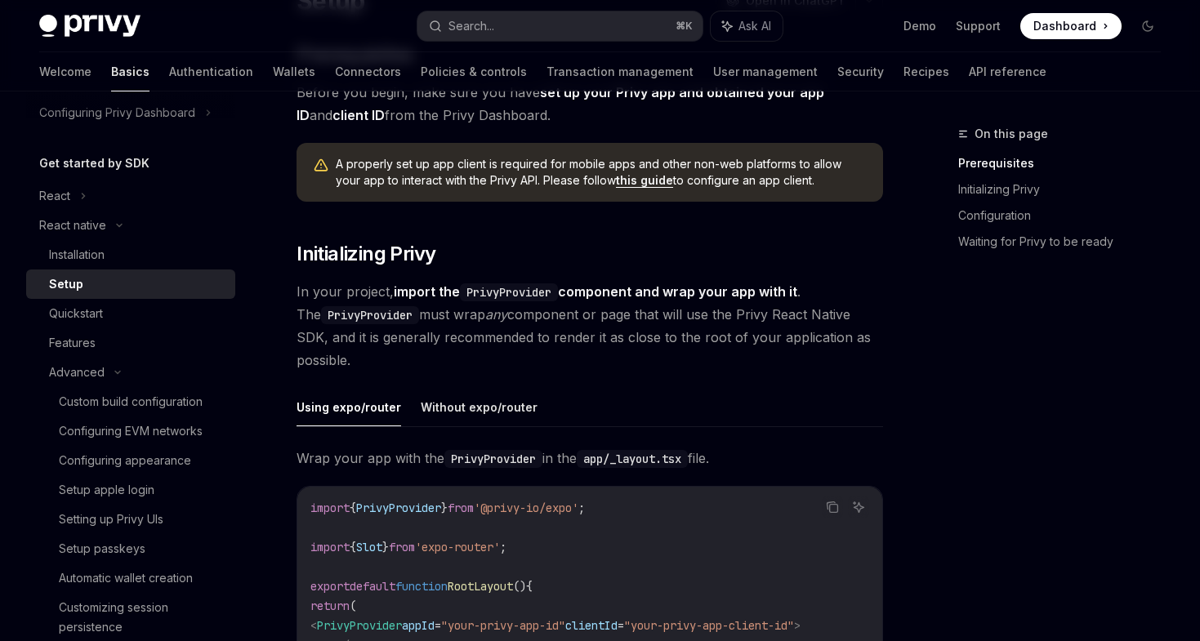
scroll to position [197, 0]
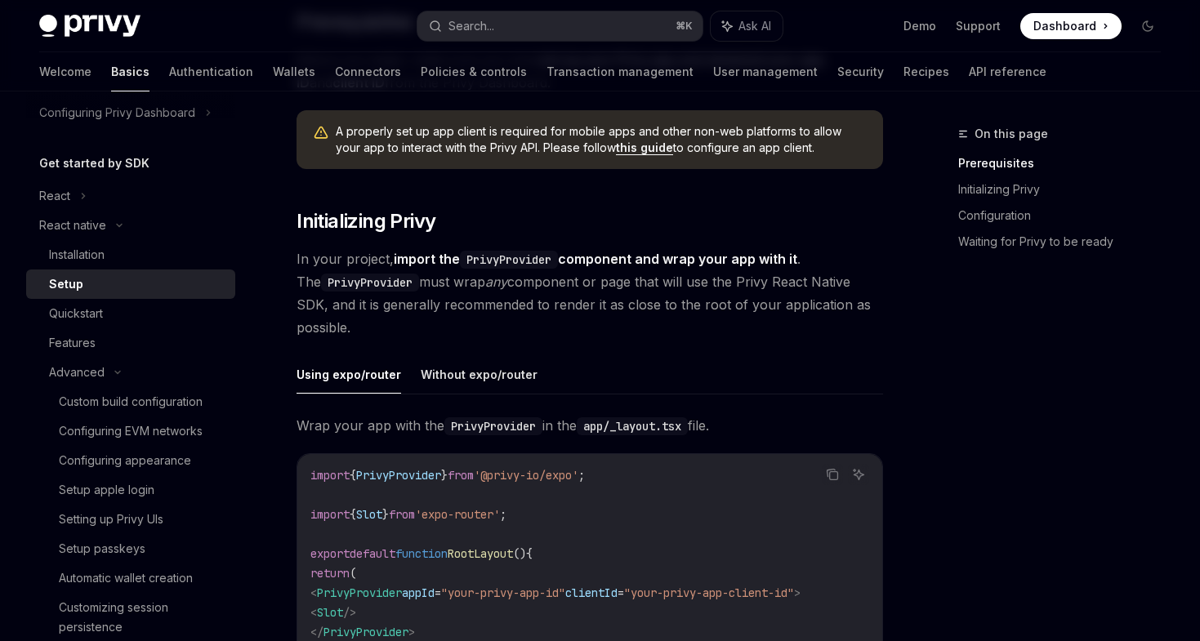
click at [630, 151] on link "this guide" at bounding box center [644, 148] width 57 height 15
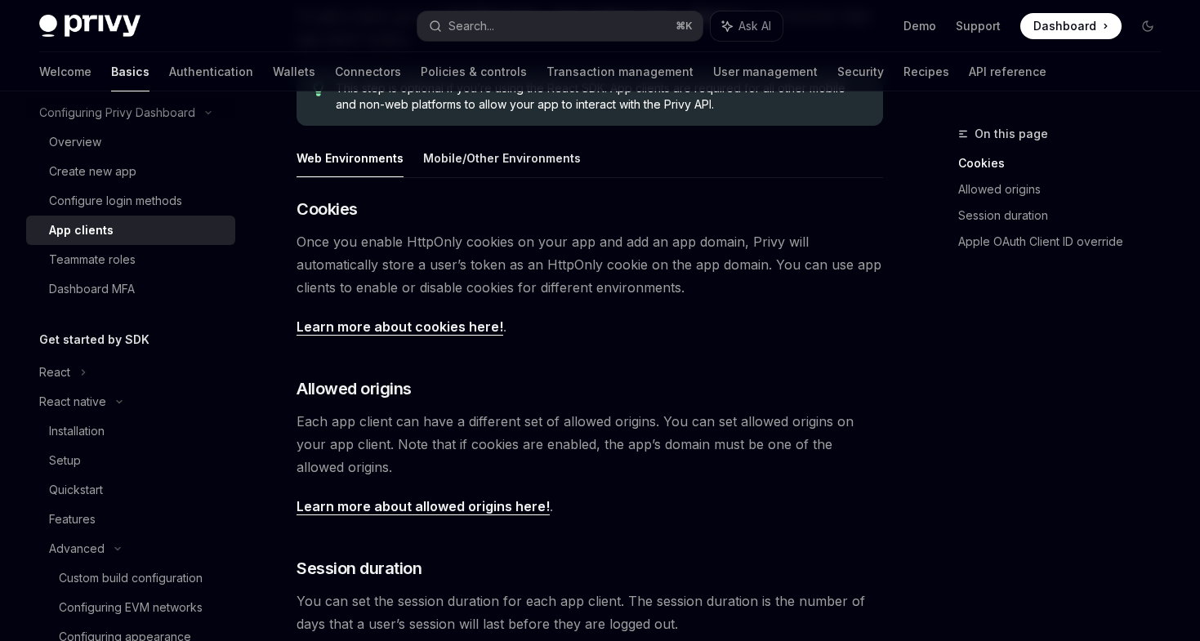
scroll to position [248, 0]
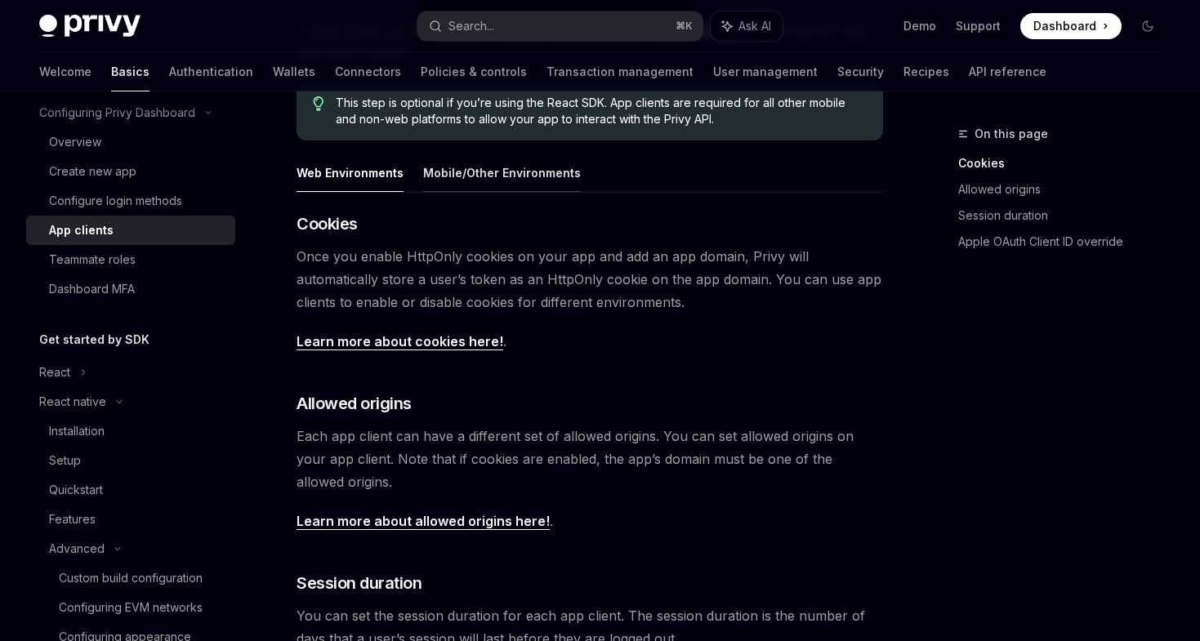
click at [516, 172] on button "Mobile/Other Environments" at bounding box center [502, 173] width 158 height 38
type textarea "*"
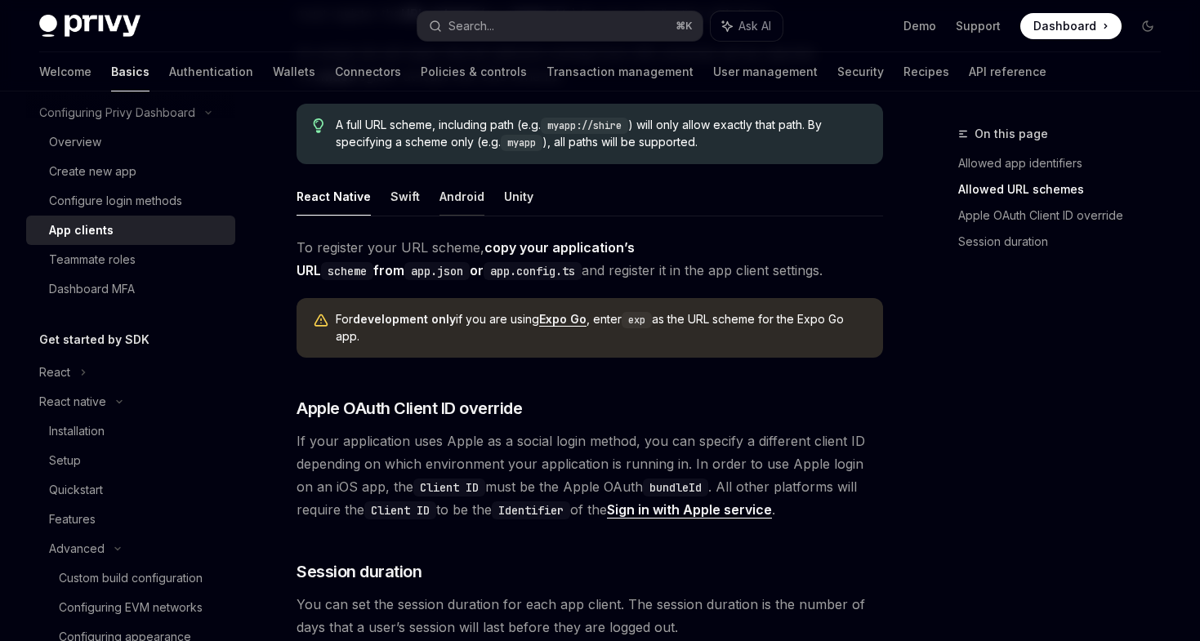
scroll to position [1081, 0]
